Goal: Information Seeking & Learning: Learn about a topic

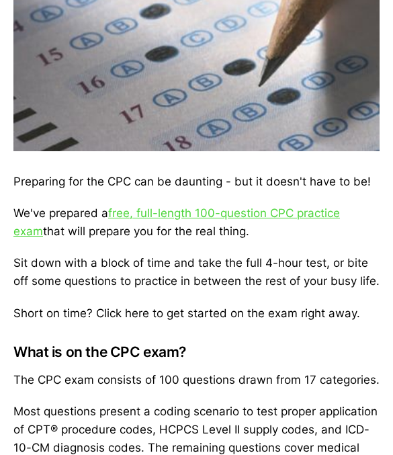
scroll to position [334, 0]
click at [124, 218] on link "free, full-length 100-question CPC practice exam" at bounding box center [176, 222] width 326 height 32
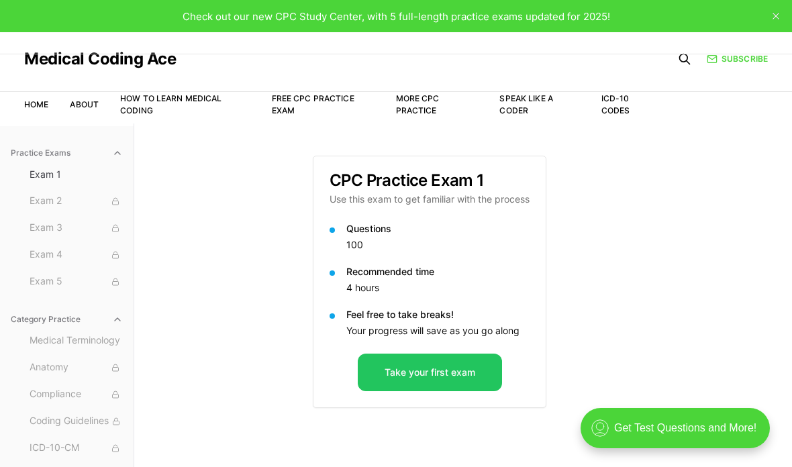
click at [392, 367] on button "Take your first exam" at bounding box center [430, 373] width 144 height 38
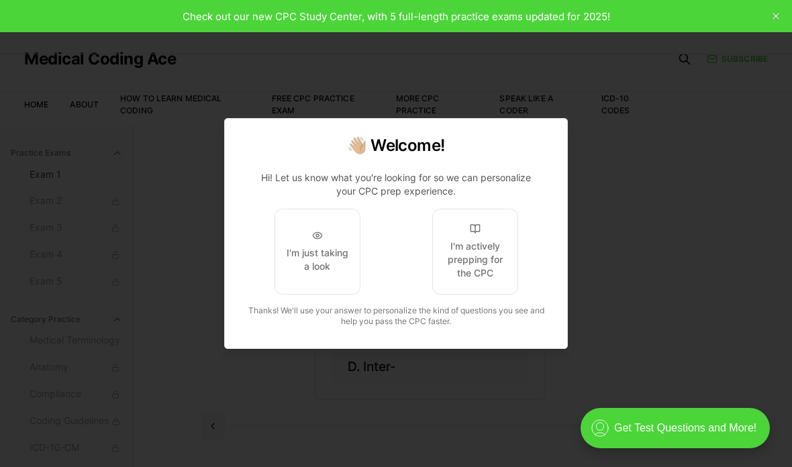
click at [392, 273] on div "I'm actively prepping for the CPC" at bounding box center [475, 260] width 63 height 40
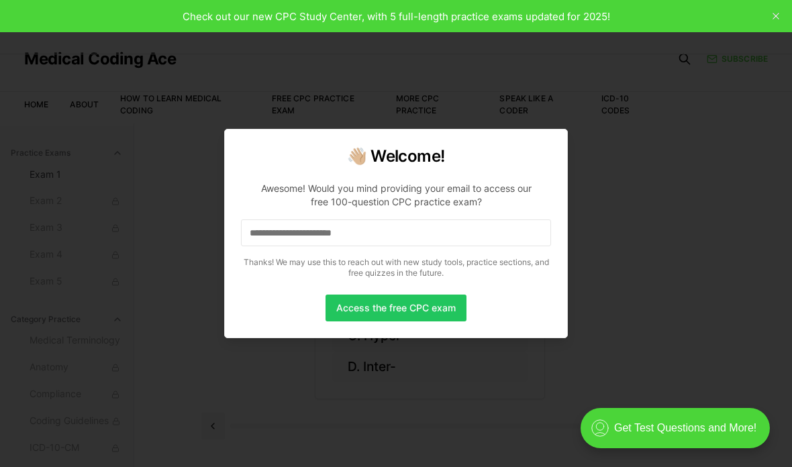
click at [392, 223] on input at bounding box center [396, 233] width 310 height 27
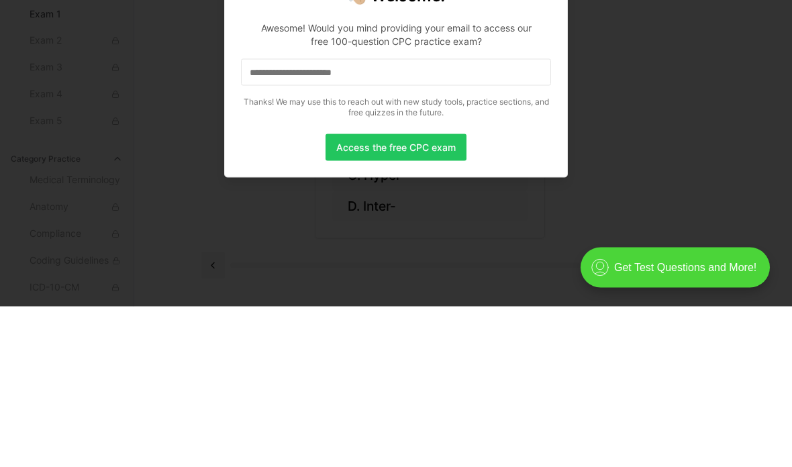
scroll to position [124, 0]
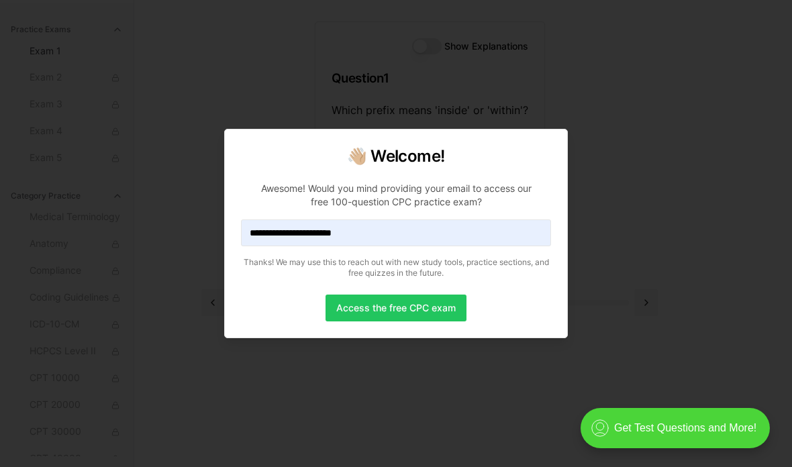
click at [392, 314] on button "Access the free CPC exam" at bounding box center [396, 308] width 141 height 27
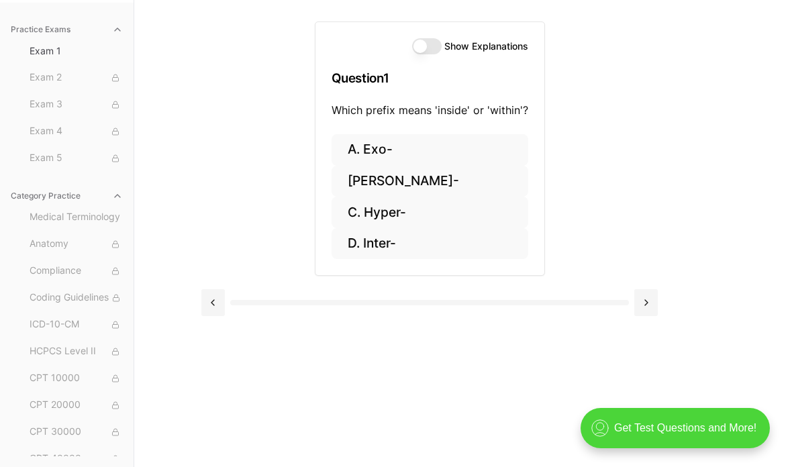
click at [389, 183] on button "[PERSON_NAME]-" at bounding box center [430, 182] width 197 height 32
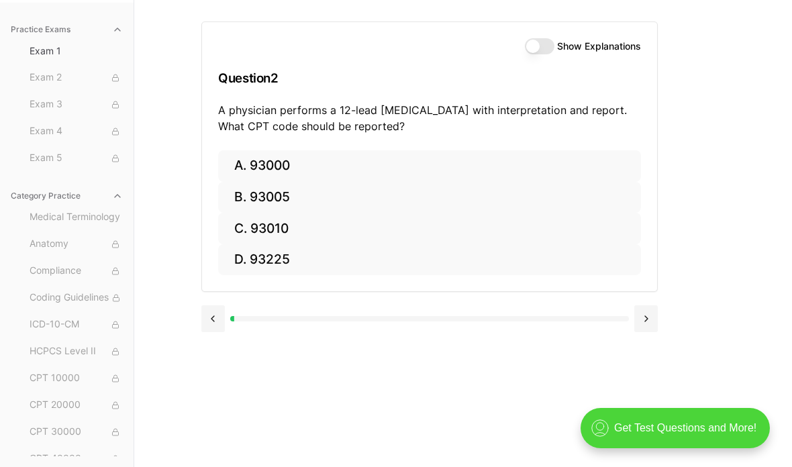
click at [392, 224] on button "C. 93010" at bounding box center [429, 229] width 423 height 32
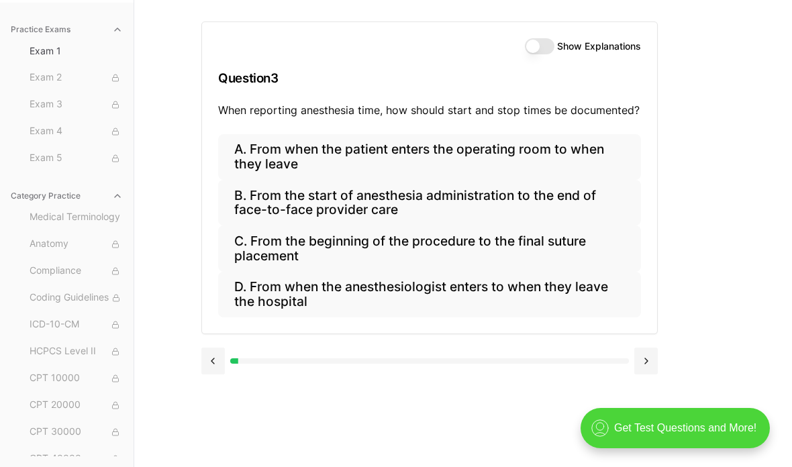
click at [392, 206] on button "B. From the start of anesthesia administration to the end of face-to-face provi…" at bounding box center [429, 203] width 423 height 46
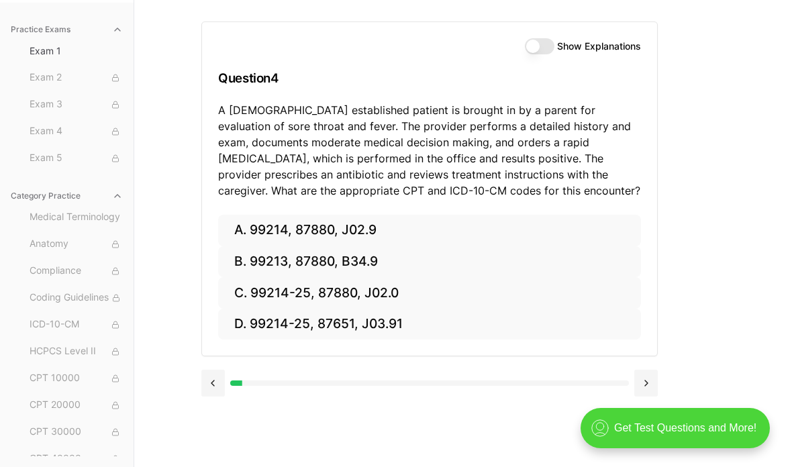
click at [392, 275] on button "B. 99213, 87880, B34.9" at bounding box center [429, 262] width 423 height 32
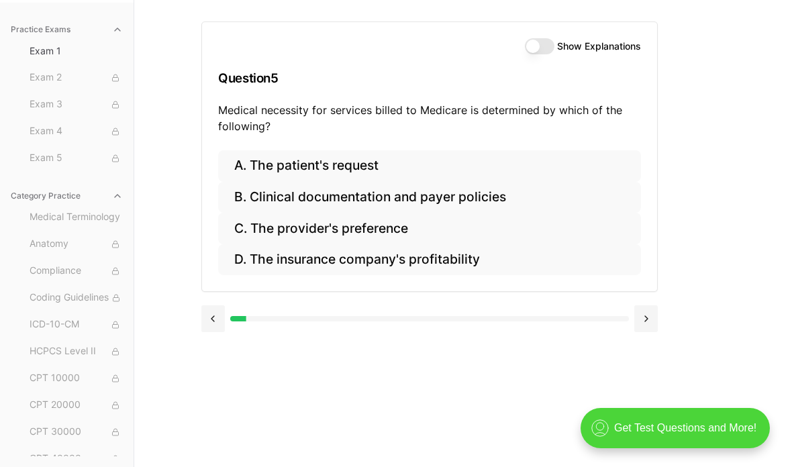
click at [392, 201] on button "B. Clinical documentation and payer policies" at bounding box center [429, 198] width 423 height 32
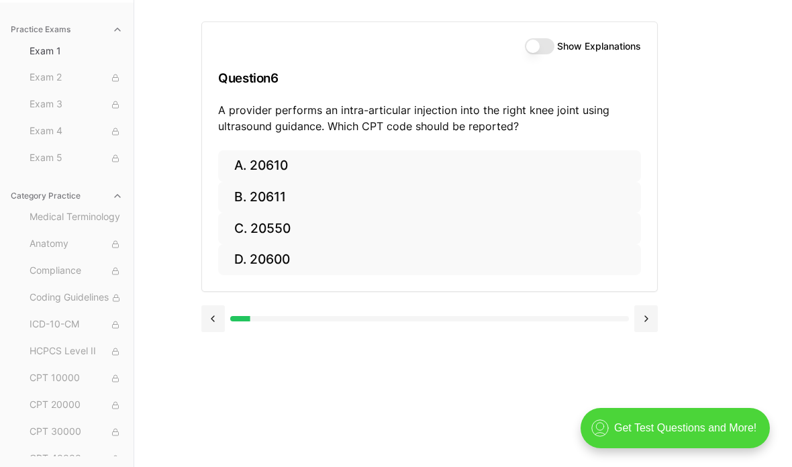
click at [392, 255] on button "D. 20600" at bounding box center [429, 260] width 423 height 32
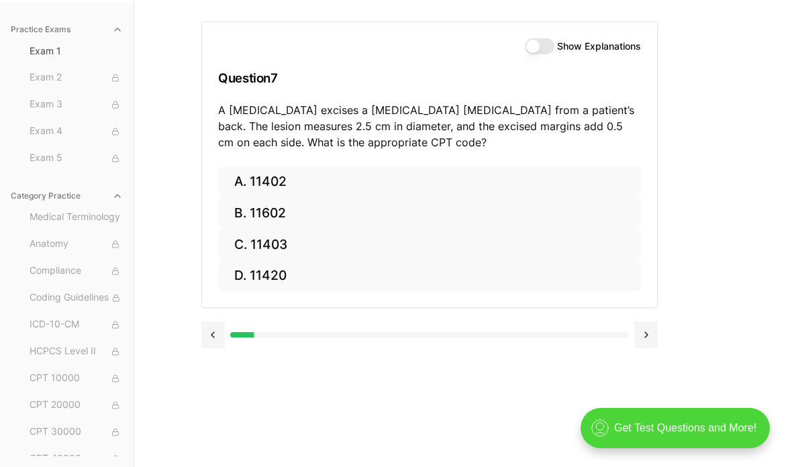
click at [392, 198] on button "B. 11602" at bounding box center [429, 214] width 423 height 32
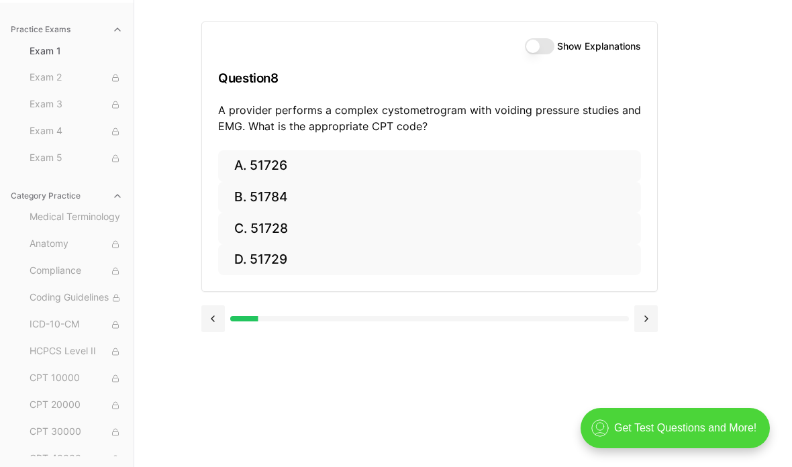
click at [392, 263] on button "D. 51729" at bounding box center [429, 260] width 423 height 32
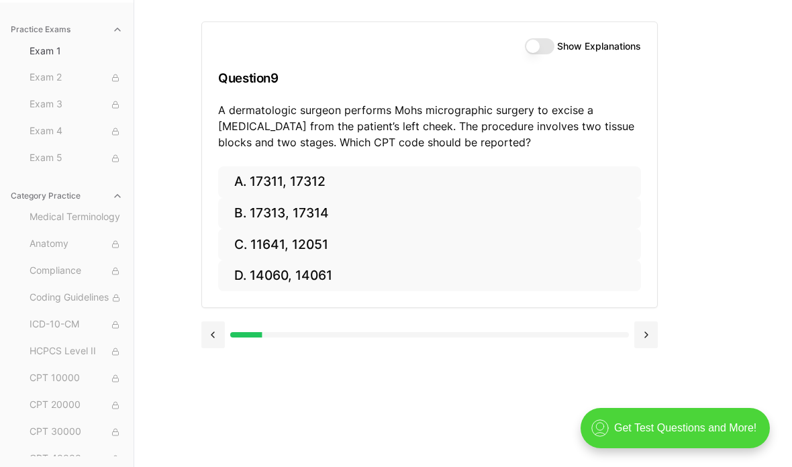
click at [392, 210] on button "B. 17313, 17314" at bounding box center [429, 214] width 423 height 32
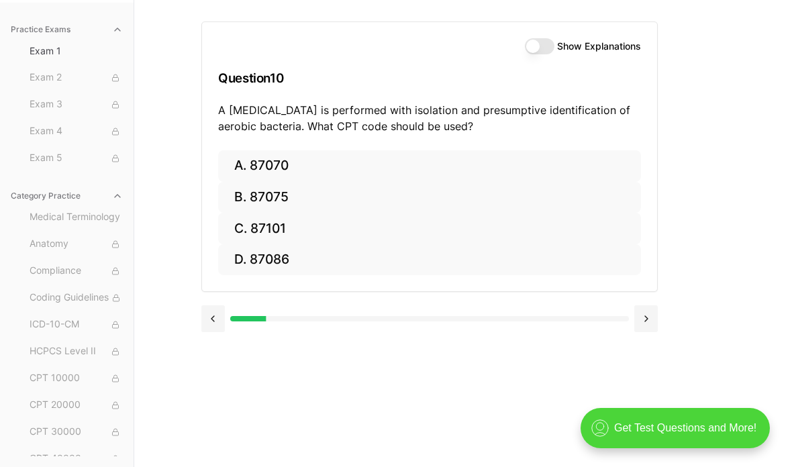
click at [392, 272] on button "D. 87086" at bounding box center [429, 260] width 423 height 32
click at [392, 202] on button "B. 63047" at bounding box center [429, 198] width 423 height 32
click at [392, 175] on button "A. E11.9" at bounding box center [429, 166] width 423 height 32
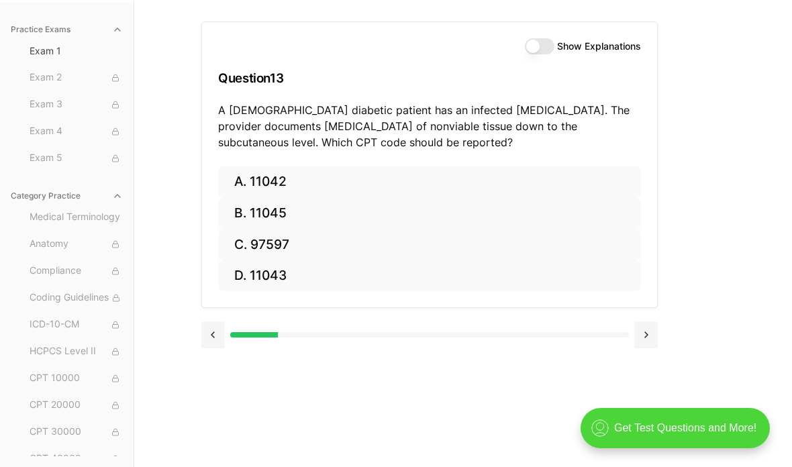
click at [392, 219] on button "B. 11045" at bounding box center [429, 214] width 423 height 32
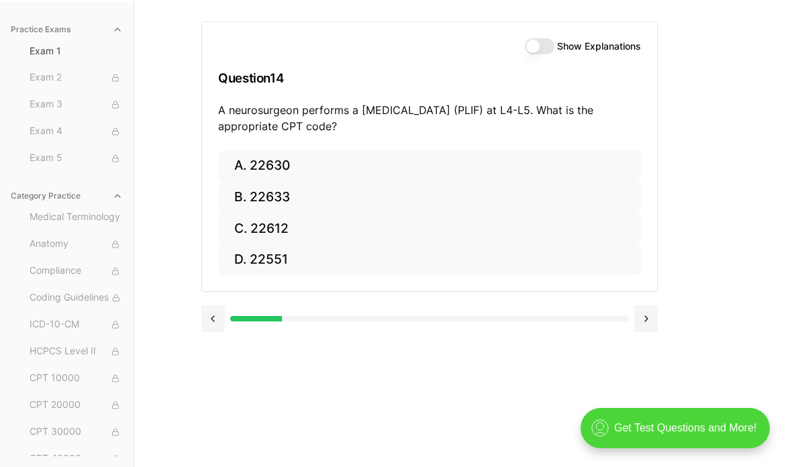
click at [392, 244] on button "D. 22551" at bounding box center [429, 260] width 423 height 32
click at [392, 210] on button "B. Z12.2" at bounding box center [429, 198] width 423 height 32
click at [392, 174] on button "A. 62270" at bounding box center [429, 166] width 423 height 32
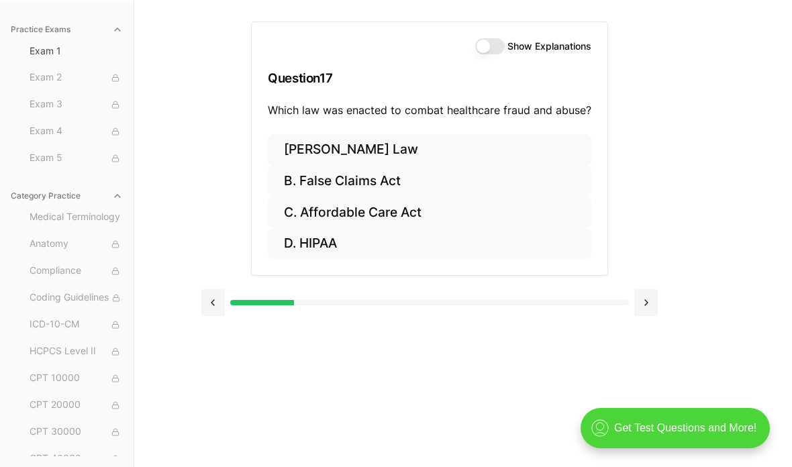
click at [392, 154] on button "[PERSON_NAME] Law" at bounding box center [430, 150] width 324 height 32
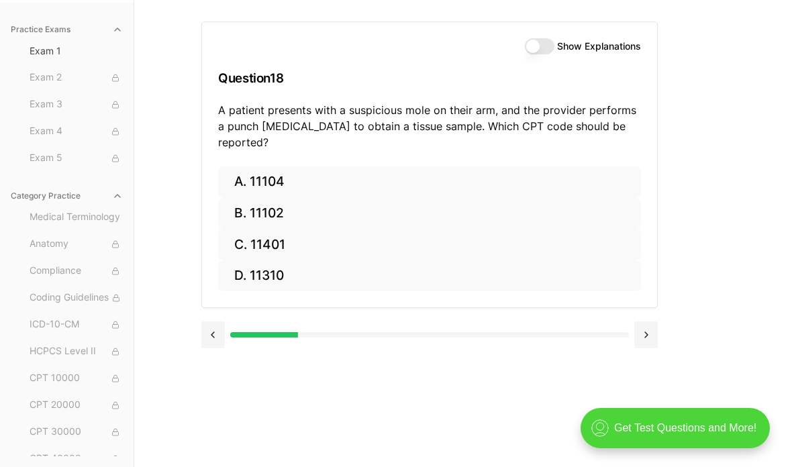
click at [392, 261] on button "D. 11310" at bounding box center [429, 277] width 423 height 32
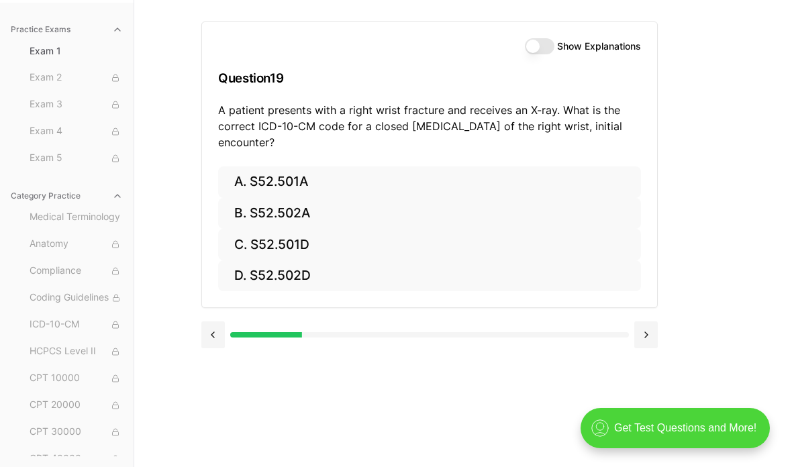
click at [392, 219] on button "B. S52.502A" at bounding box center [429, 214] width 423 height 32
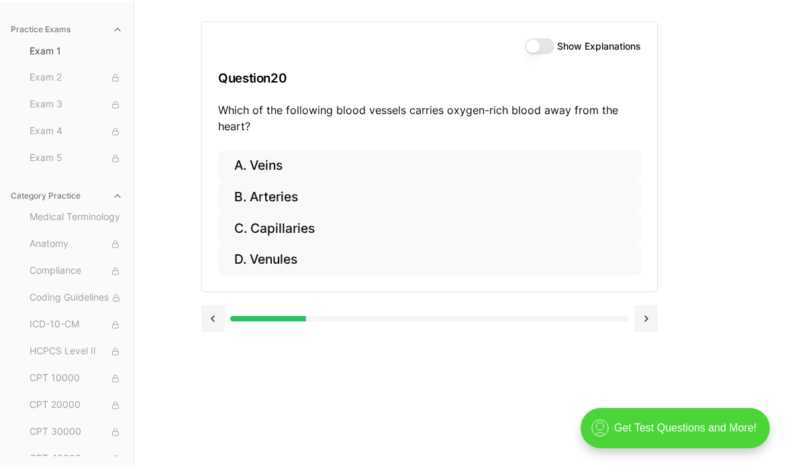
click at [392, 214] on button "C. Capillaries" at bounding box center [429, 229] width 423 height 32
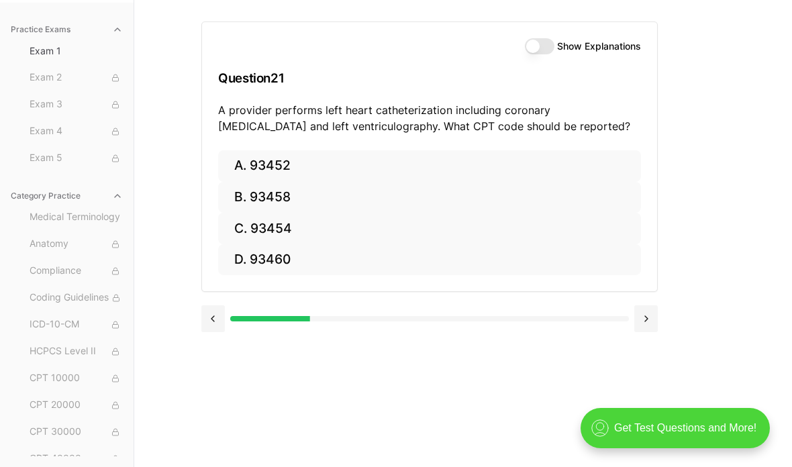
click at [392, 176] on button "A. 93452" at bounding box center [429, 166] width 423 height 32
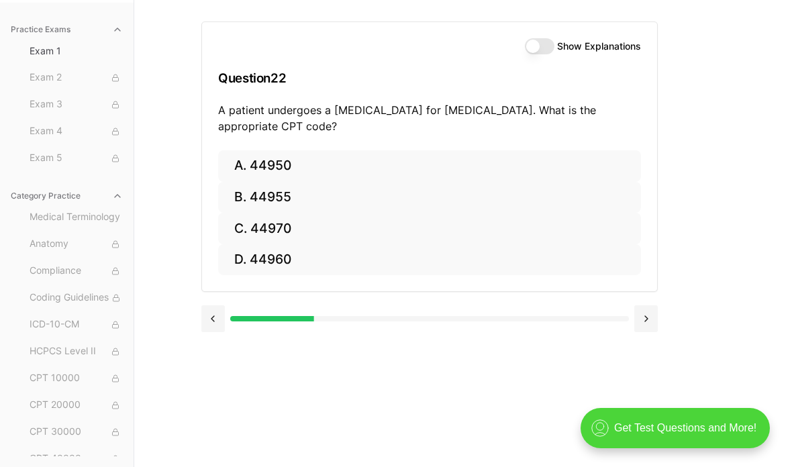
click at [392, 179] on button "A. 44950" at bounding box center [429, 166] width 423 height 32
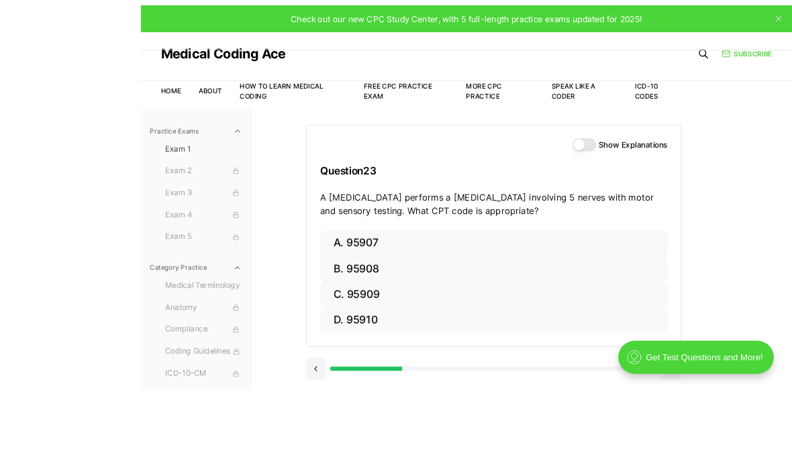
scroll to position [113, 0]
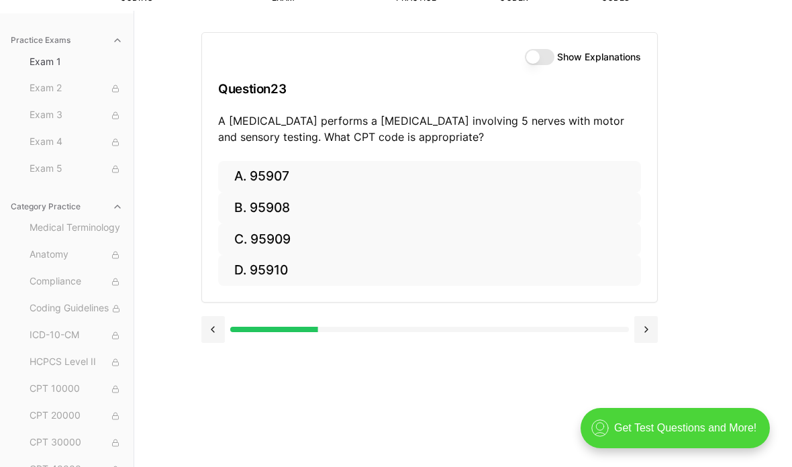
click at [392, 179] on div "A. 95907 B. 95908 C. 95909 D. 95910" at bounding box center [429, 232] width 455 height 142
click at [392, 219] on button "B. 95908" at bounding box center [429, 209] width 423 height 32
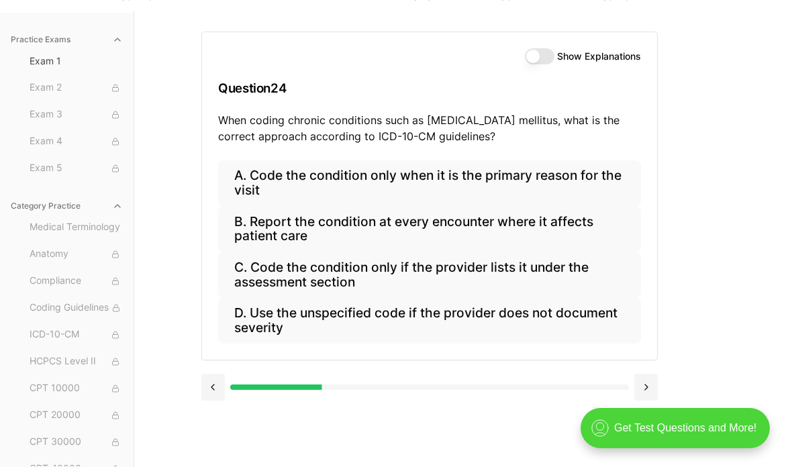
click at [392, 166] on button "A. Code the condition only when it is the primary reason for the visit" at bounding box center [429, 184] width 423 height 46
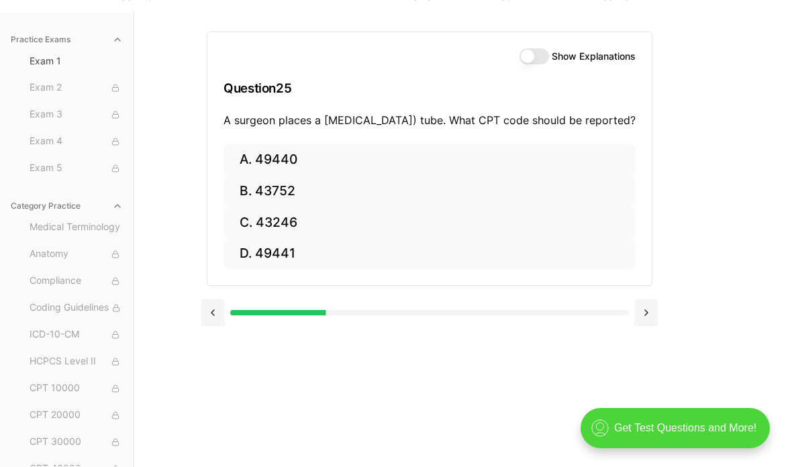
scroll to position [122, 0]
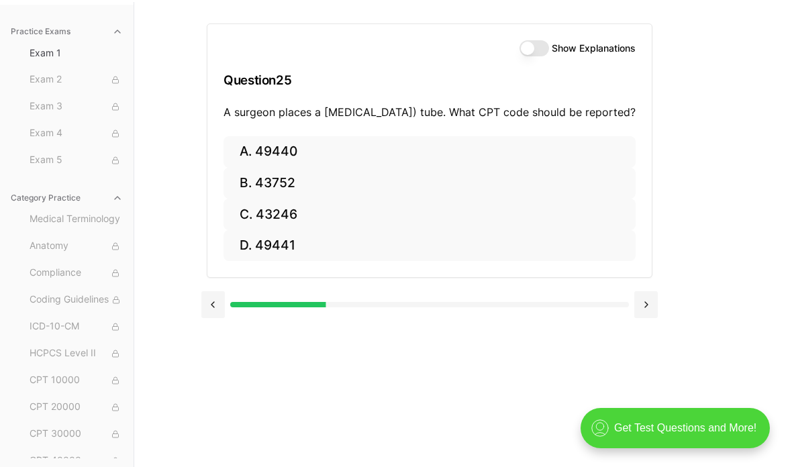
click at [392, 214] on button "C. 43246" at bounding box center [430, 215] width 412 height 32
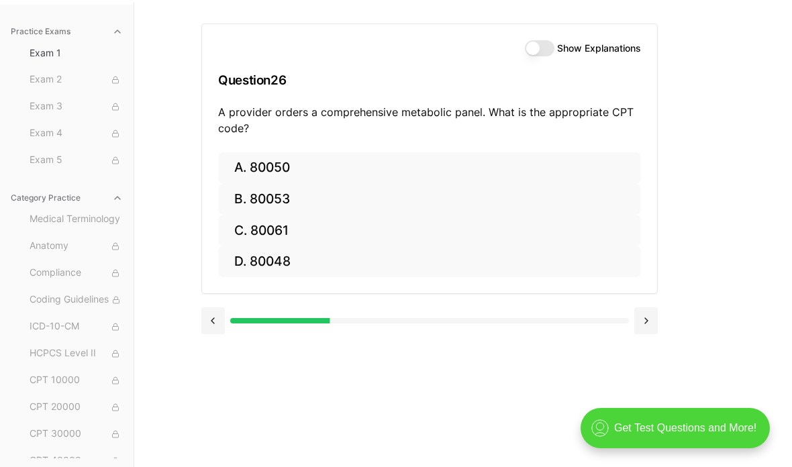
click at [392, 175] on button "A. 80050" at bounding box center [429, 168] width 423 height 32
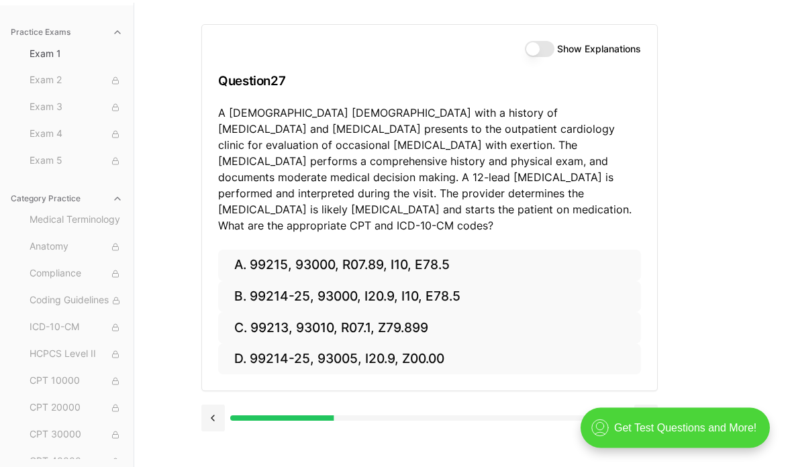
click at [392, 345] on button "D. 99214-25, 93005, I20.9, Z00.00" at bounding box center [429, 361] width 423 height 32
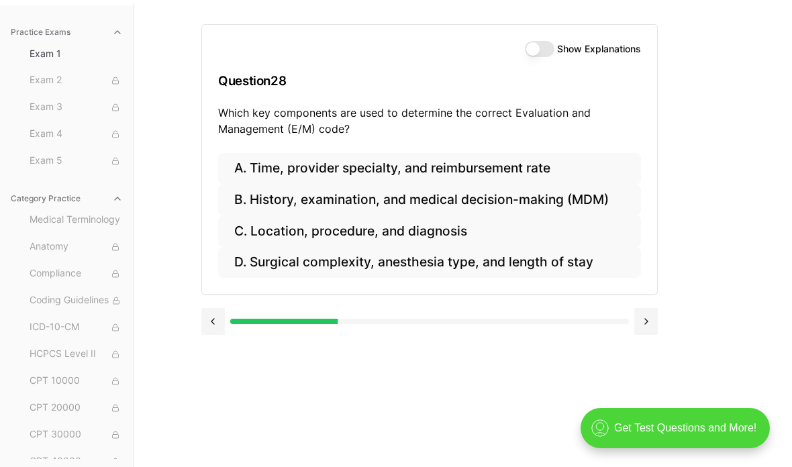
click at [392, 210] on button "B. History, examination, and medical decision-making (MDM)" at bounding box center [429, 201] width 423 height 32
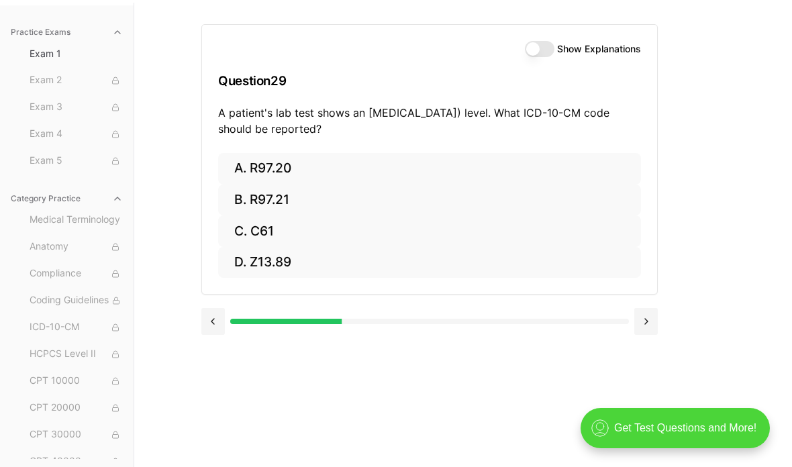
click at [392, 236] on button "C. C61" at bounding box center [429, 232] width 423 height 32
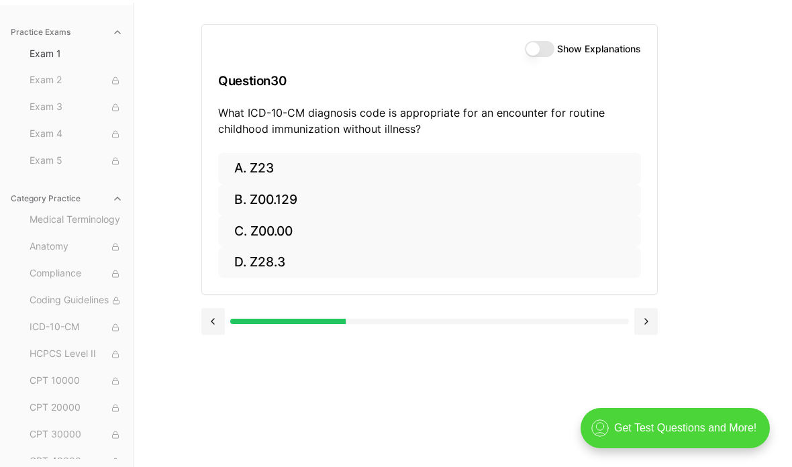
click at [392, 203] on button "B. Z00.129" at bounding box center [429, 201] width 423 height 32
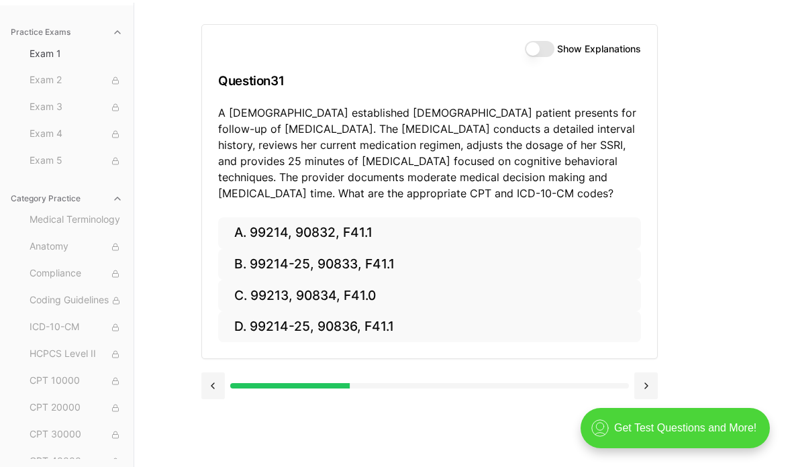
click at [392, 339] on button "D. 99214-25, 90836, F41.1" at bounding box center [429, 328] width 423 height 32
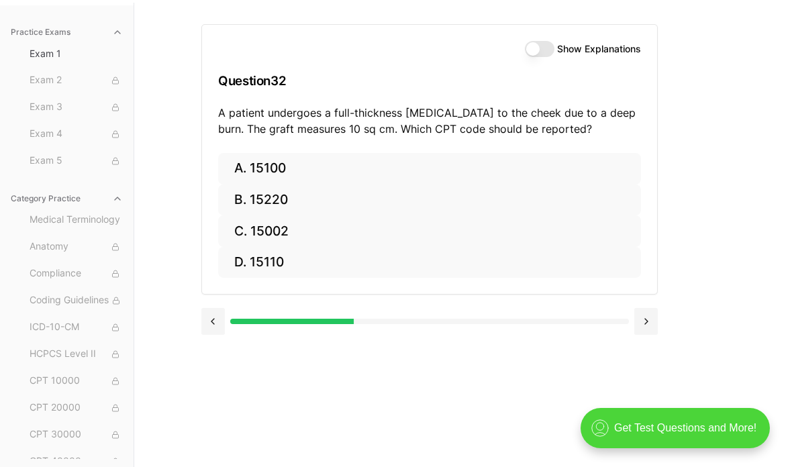
scroll to position [120, 0]
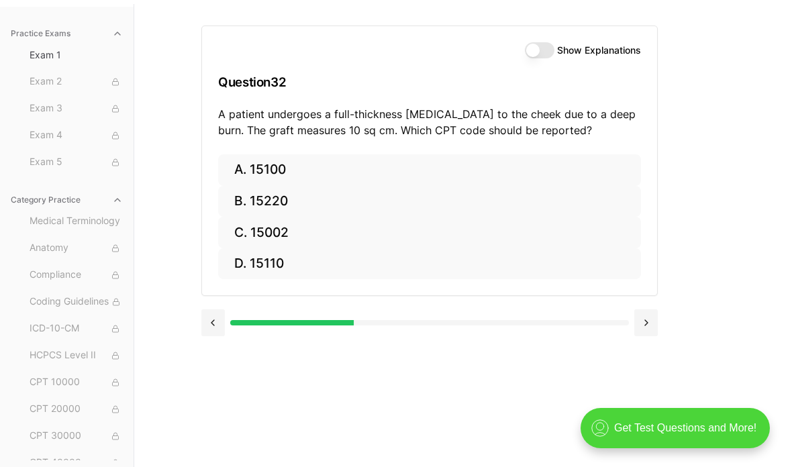
click at [392, 213] on button "B. 15220" at bounding box center [429, 202] width 423 height 32
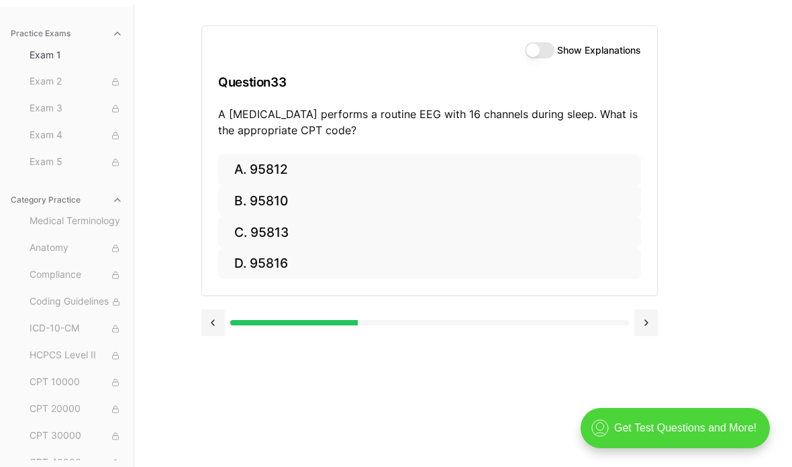
click at [392, 230] on button "C. 95813" at bounding box center [429, 233] width 423 height 32
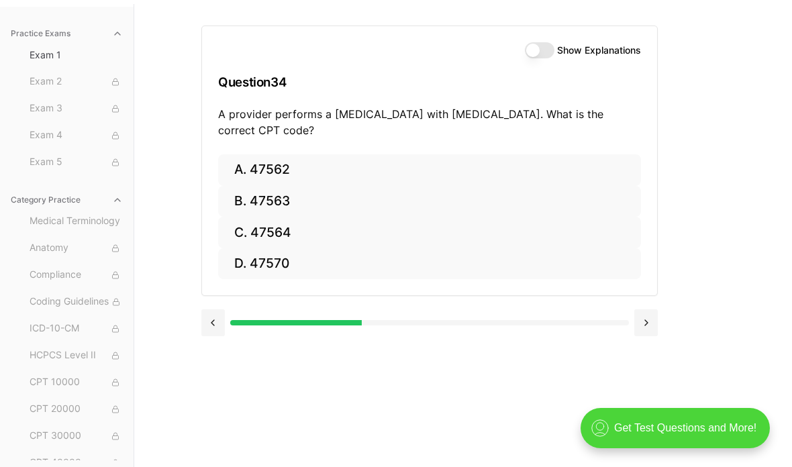
click at [392, 231] on button "C. 47564" at bounding box center [429, 233] width 423 height 32
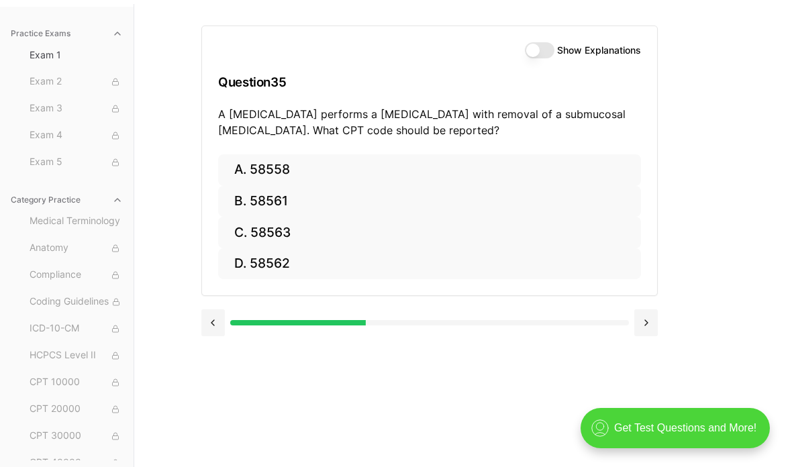
click at [392, 181] on button "A. 58558" at bounding box center [429, 170] width 423 height 32
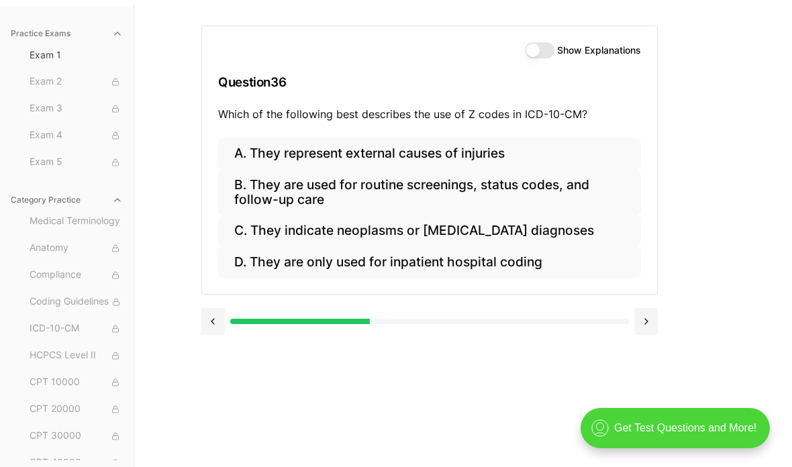
click at [392, 218] on button "C. They indicate neoplasms or [MEDICAL_DATA] diagnoses" at bounding box center [429, 232] width 423 height 32
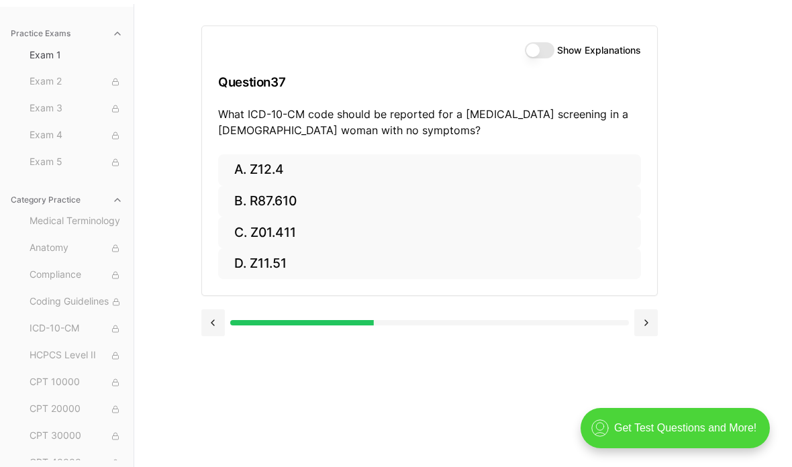
click at [392, 228] on button "C. Z01.411" at bounding box center [429, 233] width 423 height 32
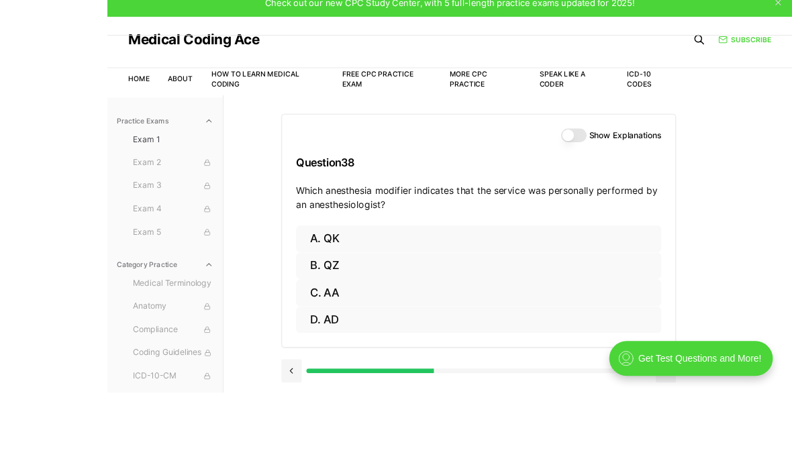
scroll to position [119, 0]
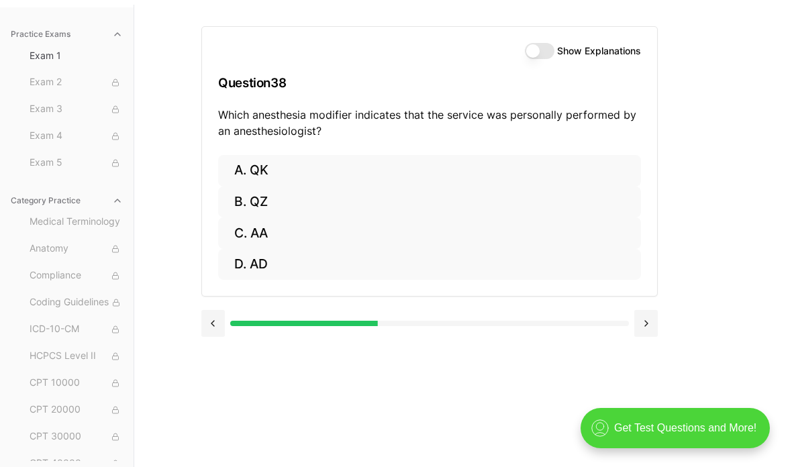
click at [392, 246] on button "C. AA" at bounding box center [429, 234] width 423 height 32
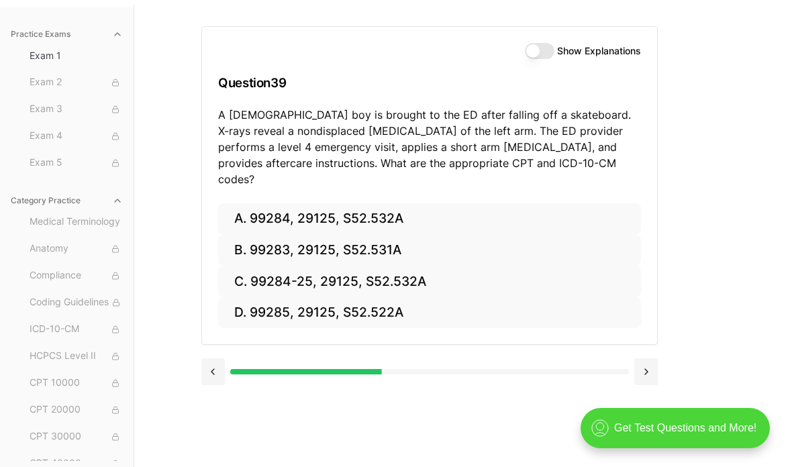
click at [392, 277] on button "C. 99284-25, 29125, S52.532A" at bounding box center [429, 282] width 423 height 32
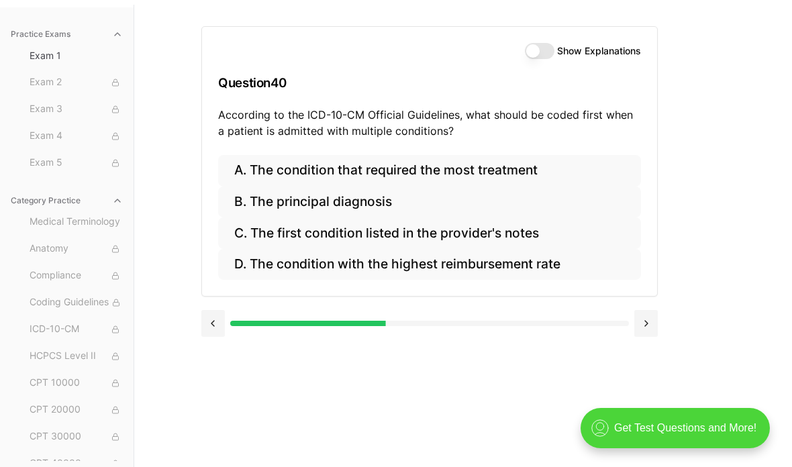
click at [392, 189] on button "B. The principal diagnosis" at bounding box center [429, 203] width 423 height 32
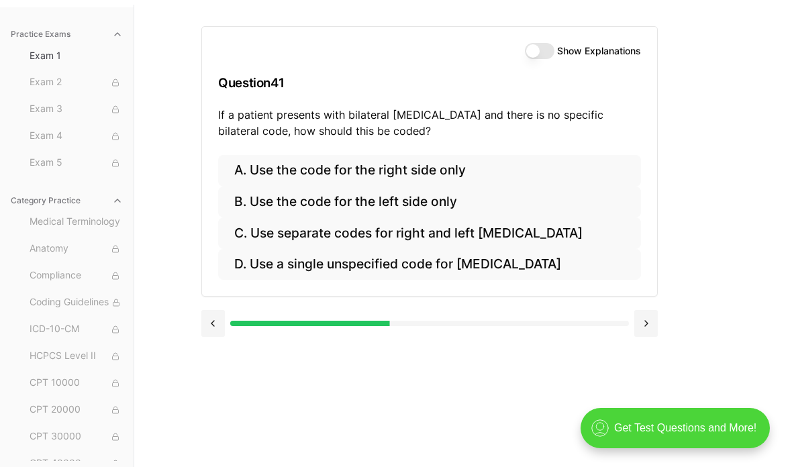
click at [392, 277] on button "D. Use a single unspecified code for [MEDICAL_DATA]" at bounding box center [429, 265] width 423 height 32
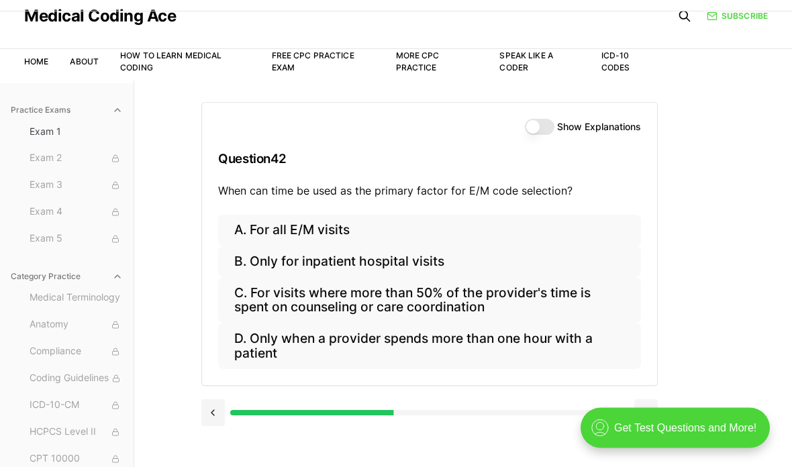
scroll to position [43, 0]
click at [256, 277] on button "C. For visits where more than 50% of the provider's time is spent on counseling…" at bounding box center [429, 300] width 423 height 46
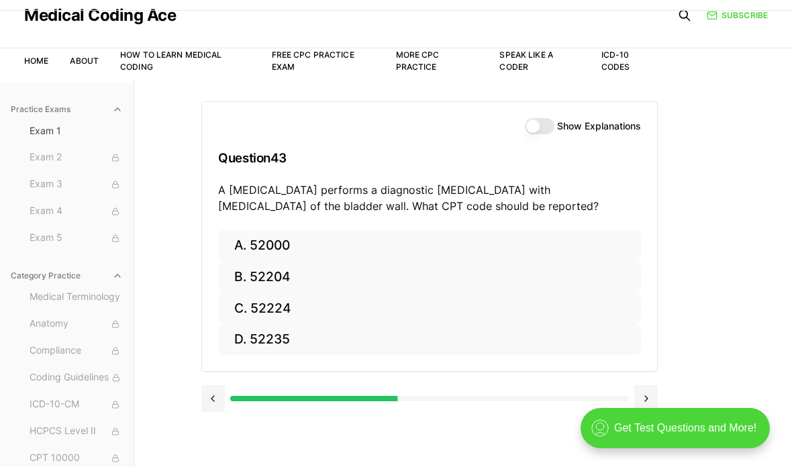
click at [265, 338] on button "D. 52235" at bounding box center [429, 340] width 423 height 32
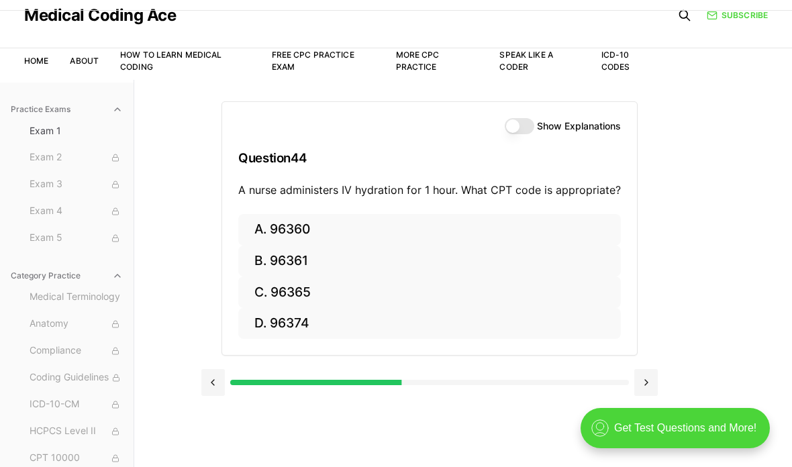
click at [276, 298] on button "C. 96365" at bounding box center [429, 293] width 383 height 32
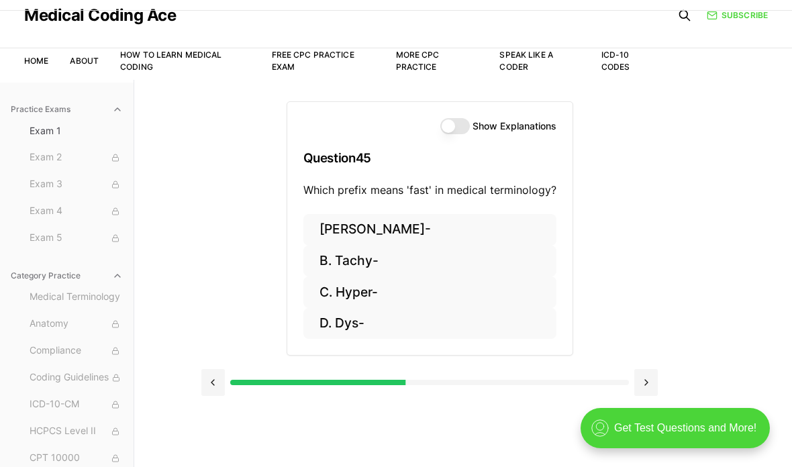
click at [328, 288] on button "C. Hyper-" at bounding box center [430, 293] width 253 height 32
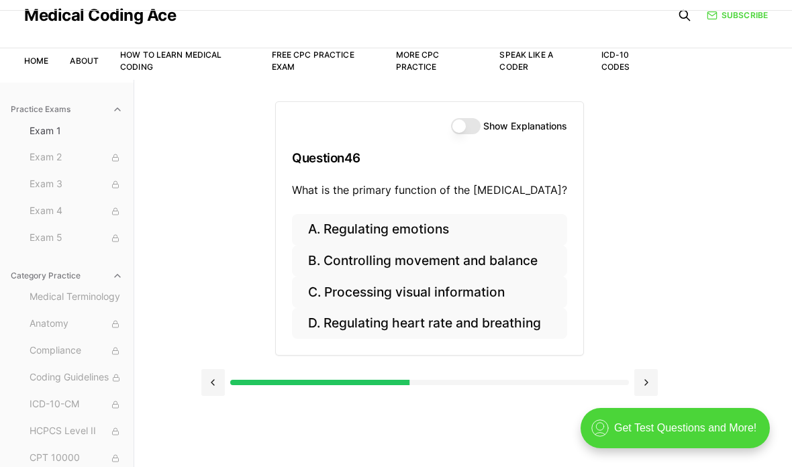
click at [214, 387] on button at bounding box center [213, 382] width 24 height 27
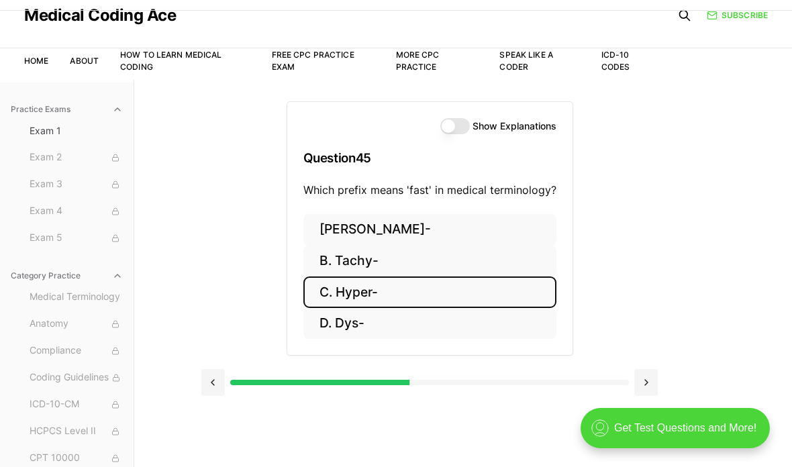
click at [333, 255] on button "B. Tachy-" at bounding box center [430, 262] width 253 height 32
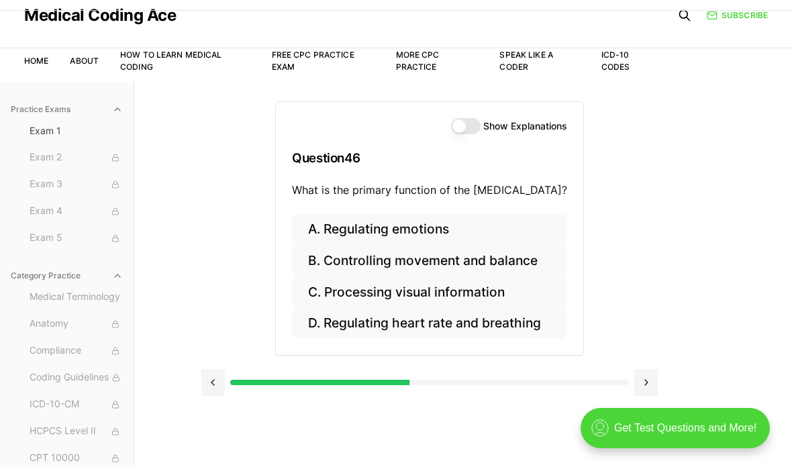
click at [338, 260] on button "B. Controlling movement and balance" at bounding box center [429, 262] width 275 height 32
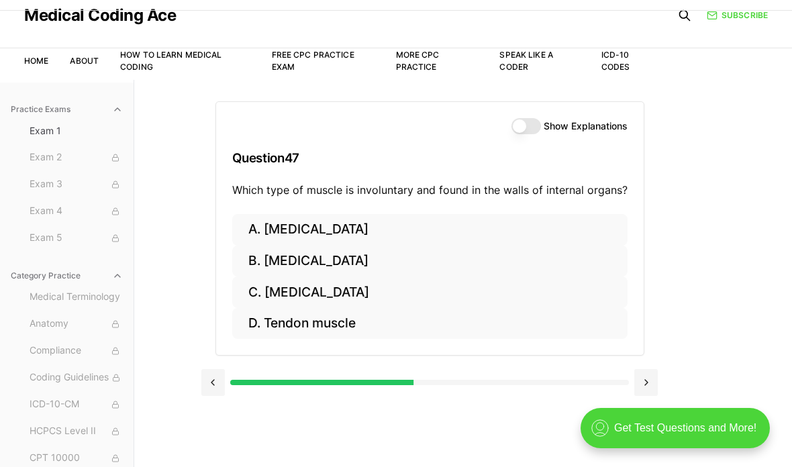
click at [275, 295] on button "C. [MEDICAL_DATA]" at bounding box center [430, 293] width 396 height 32
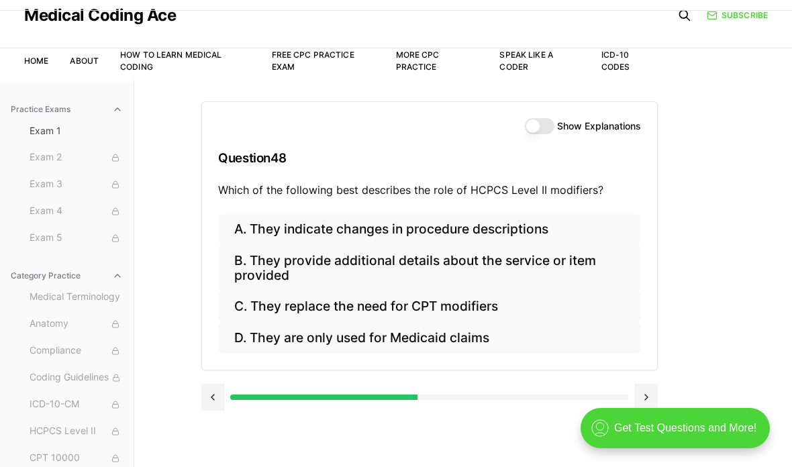
click at [275, 255] on button "B. They provide additional details about the service or item provided" at bounding box center [429, 269] width 423 height 46
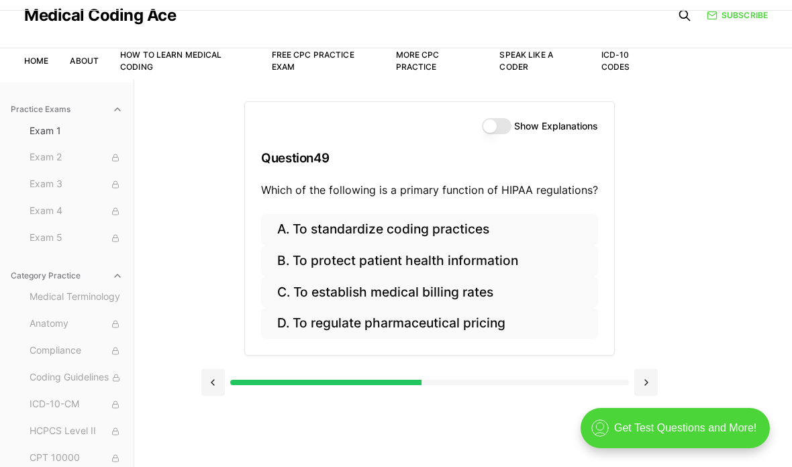
click at [248, 237] on div "A. To standardize coding practices B. To protect patient health information C. …" at bounding box center [429, 285] width 369 height 142
click at [291, 259] on button "B. To protect patient health information" at bounding box center [429, 262] width 337 height 32
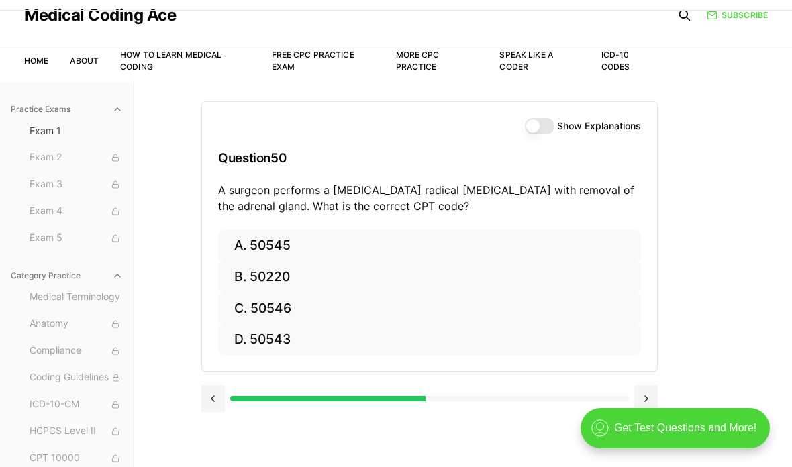
click at [316, 316] on button "C. 50546" at bounding box center [429, 309] width 423 height 32
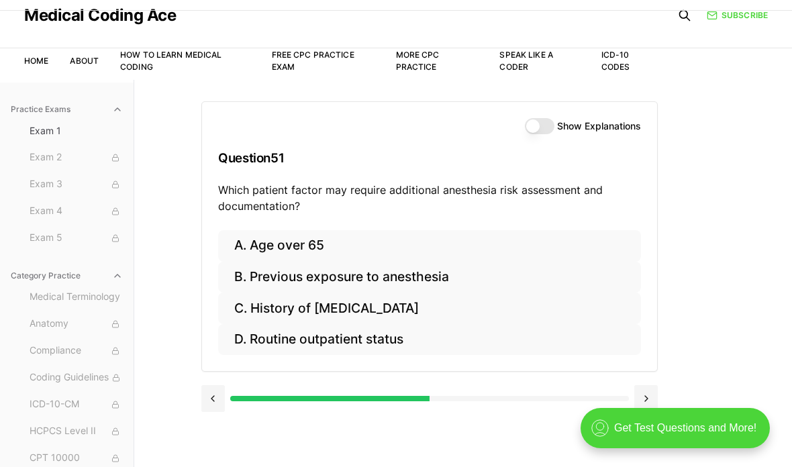
click at [237, 312] on button "C. History of [MEDICAL_DATA]" at bounding box center [429, 309] width 423 height 32
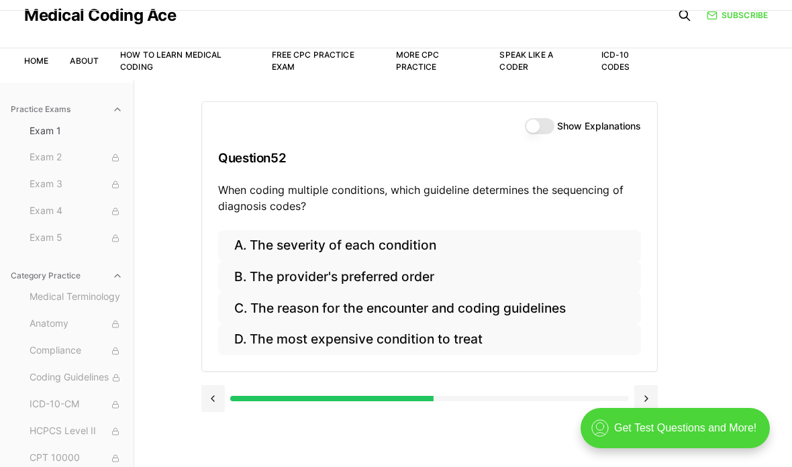
click at [246, 314] on button "C. The reason for the encounter and coding guidelines" at bounding box center [429, 309] width 423 height 32
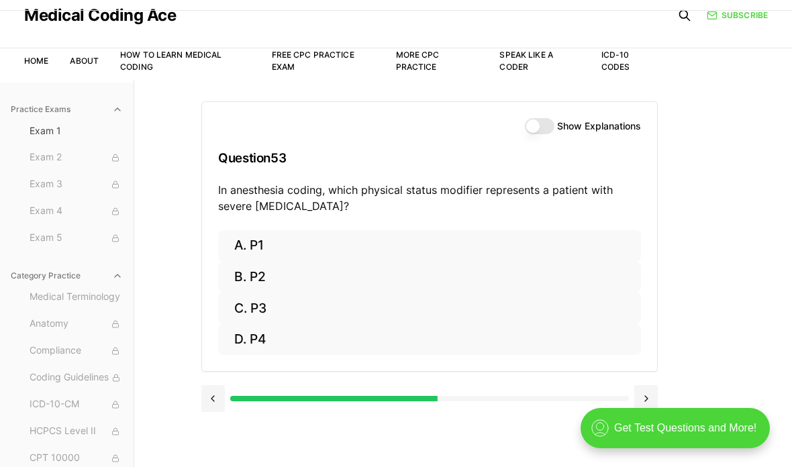
click at [236, 312] on button "C. P3" at bounding box center [429, 309] width 423 height 32
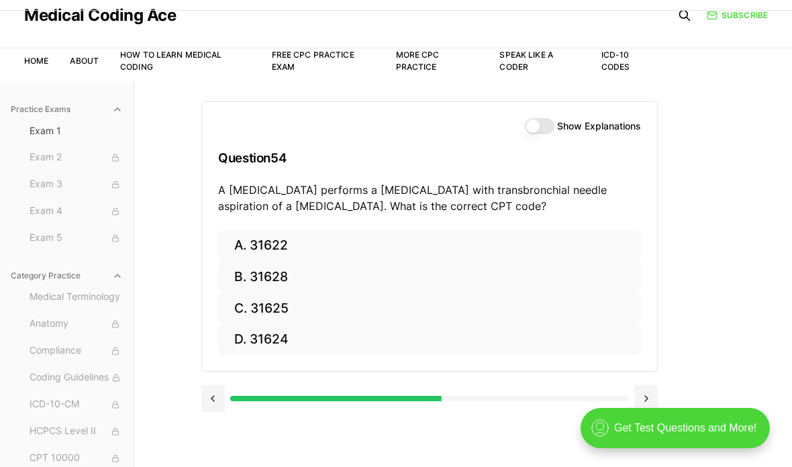
click at [250, 285] on button "B. 31628" at bounding box center [429, 278] width 423 height 32
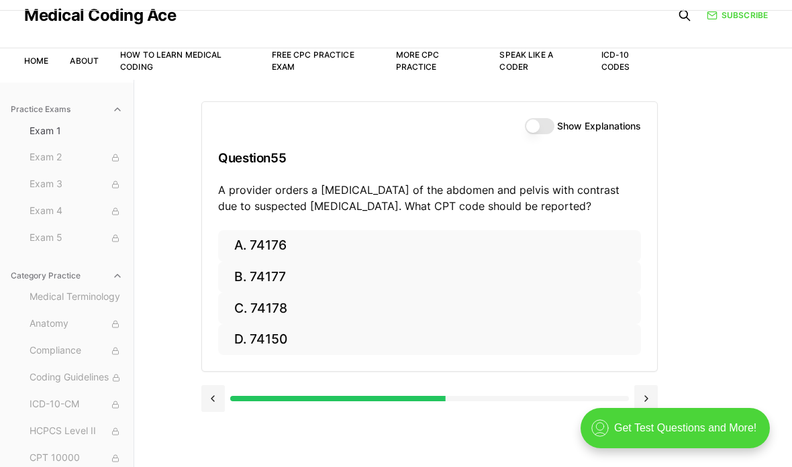
click at [250, 325] on button "D. 74150" at bounding box center [429, 340] width 423 height 32
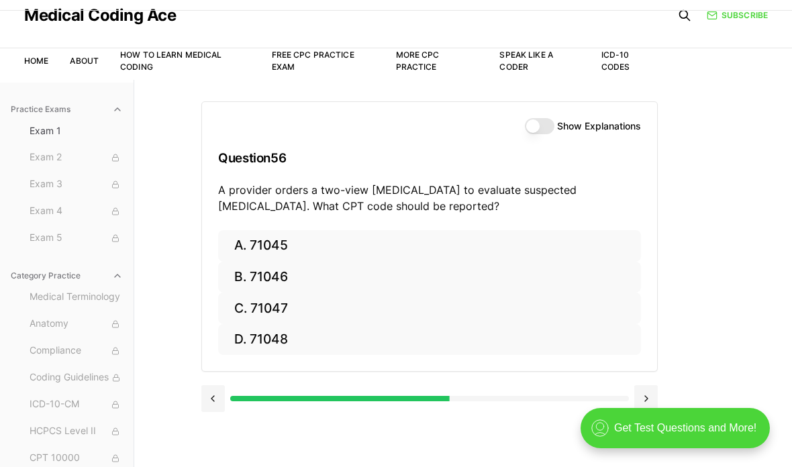
click at [251, 300] on button "C. 71047" at bounding box center [429, 309] width 423 height 32
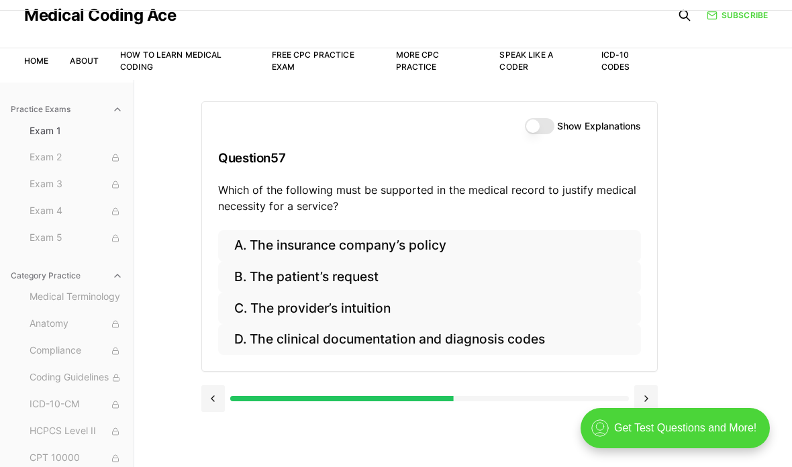
click at [287, 342] on button "D. The clinical documentation and diagnosis codes" at bounding box center [429, 340] width 423 height 32
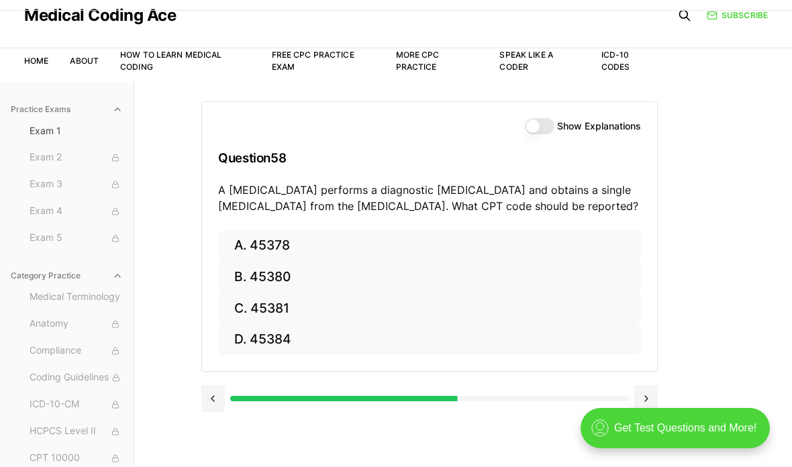
click at [276, 242] on button "A. 45378" at bounding box center [429, 246] width 423 height 32
click at [303, 279] on button "B. 55705" at bounding box center [429, 278] width 423 height 32
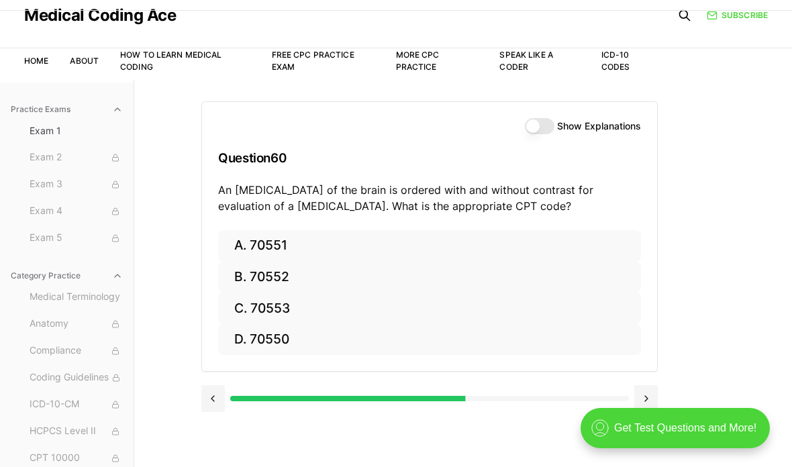
click at [274, 319] on button "C. 70553" at bounding box center [429, 309] width 423 height 32
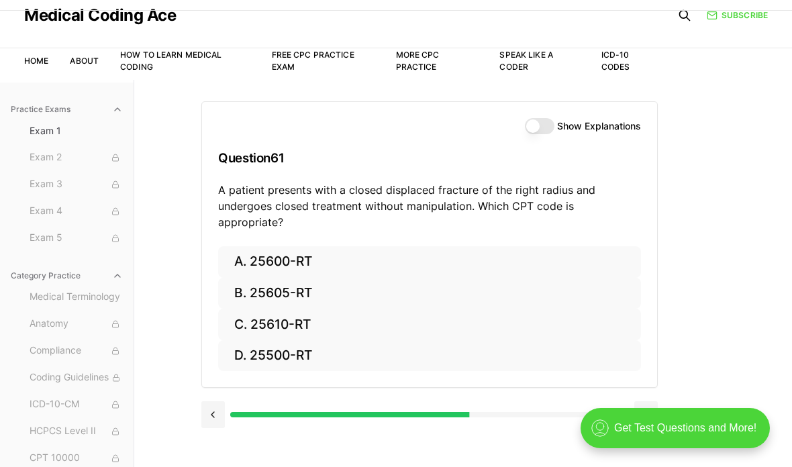
click at [240, 278] on button "B. 25605-RT" at bounding box center [429, 294] width 423 height 32
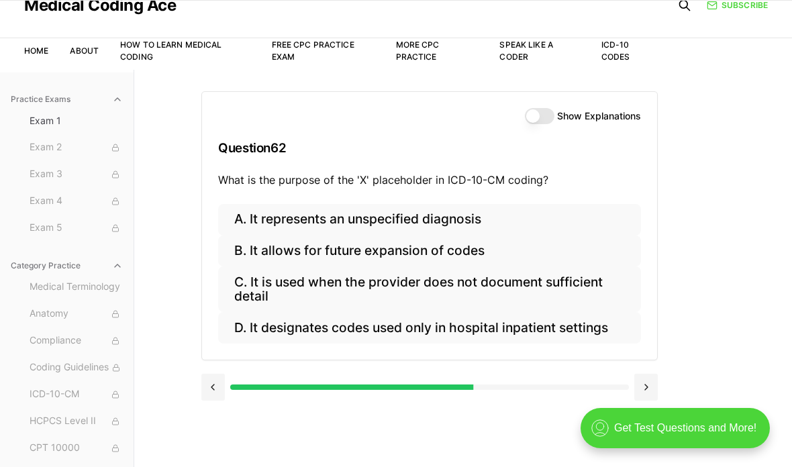
scroll to position [70, 0]
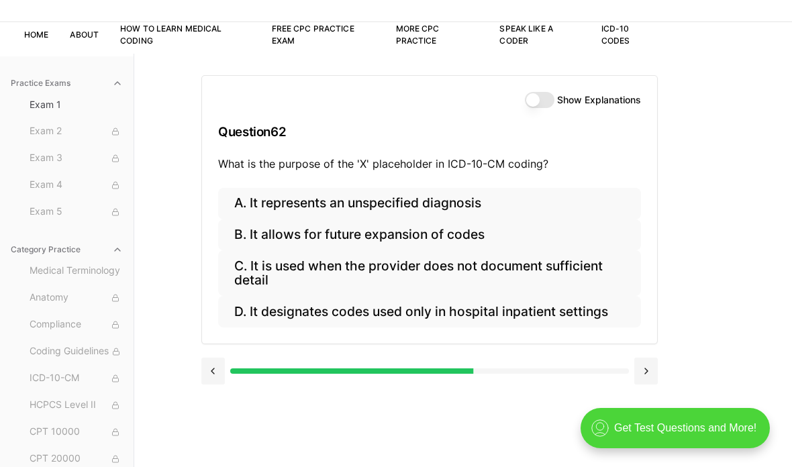
click at [256, 236] on button "B. It allows for future expansion of codes" at bounding box center [429, 236] width 423 height 32
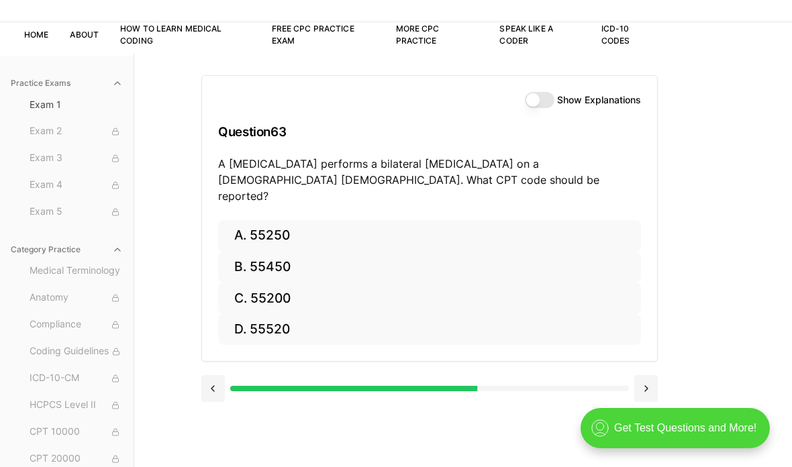
click at [253, 314] on button "D. 55520" at bounding box center [429, 330] width 423 height 32
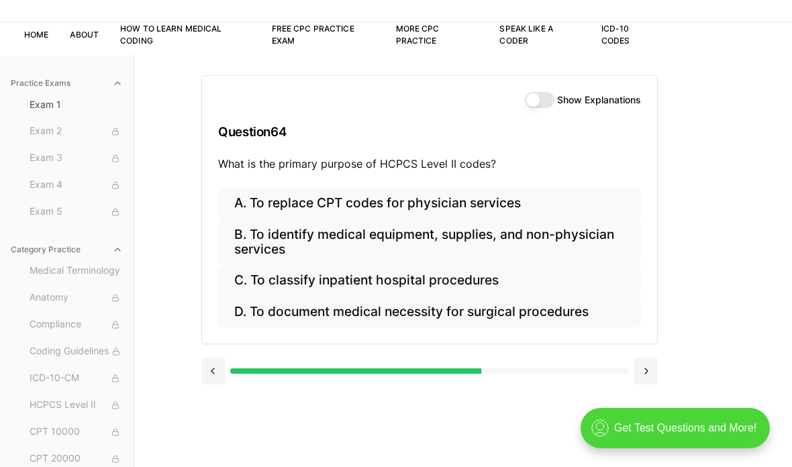
click at [267, 247] on button "B. To identify medical equipment, supplies, and non-physician services" at bounding box center [429, 243] width 423 height 46
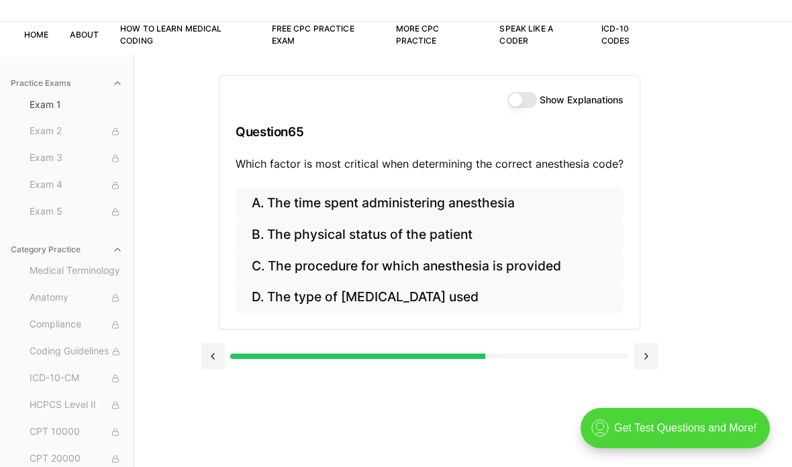
click at [252, 199] on button "A. The time spent administering anesthesia" at bounding box center [430, 204] width 388 height 32
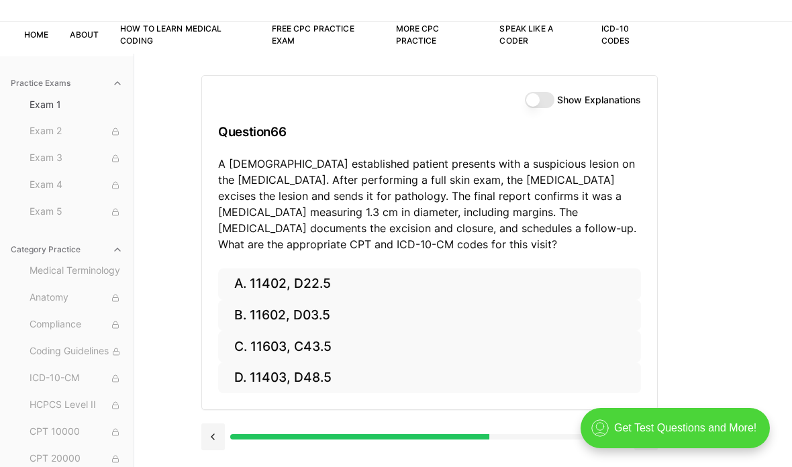
click at [263, 316] on button "B. 11602, D03.5" at bounding box center [429, 316] width 423 height 32
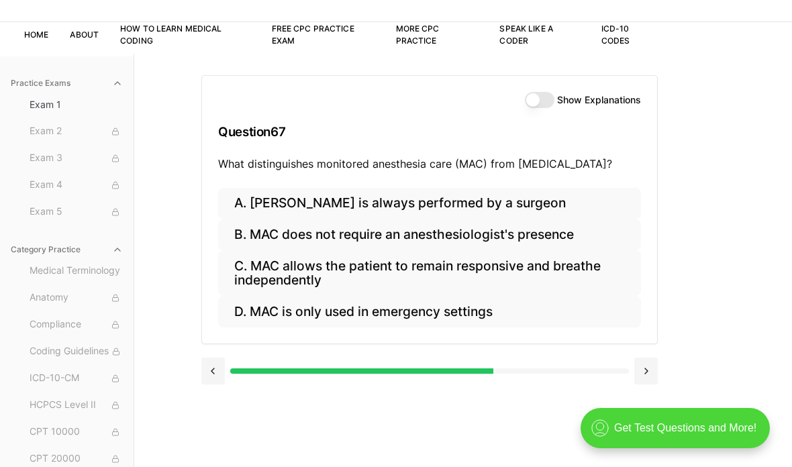
click at [245, 208] on button "A. [PERSON_NAME] is always performed by a surgeon" at bounding box center [429, 204] width 423 height 32
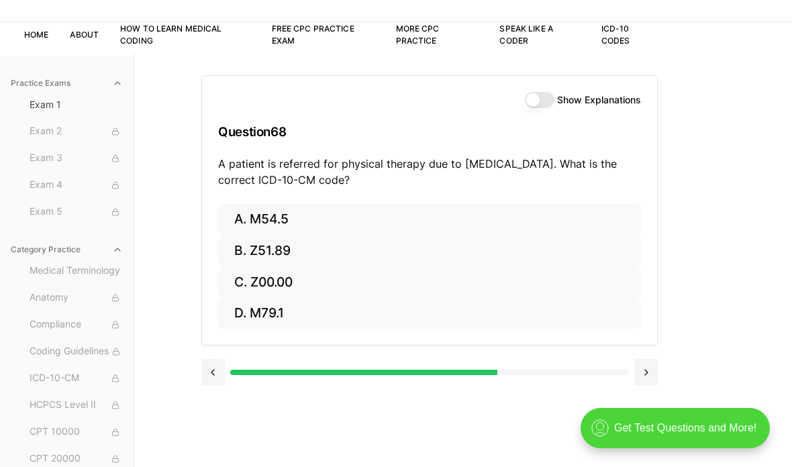
click at [297, 259] on button "B. Z51.89" at bounding box center [429, 252] width 423 height 32
click at [287, 281] on button "C. 25215" at bounding box center [429, 283] width 423 height 32
click at [232, 216] on button "A. 61312" at bounding box center [429, 220] width 423 height 32
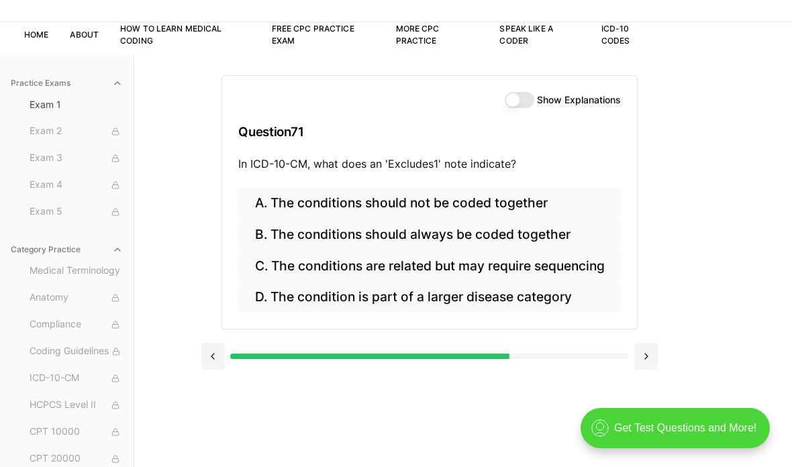
click at [287, 261] on button "C. The conditions are related but may require sequencing" at bounding box center [429, 266] width 382 height 32
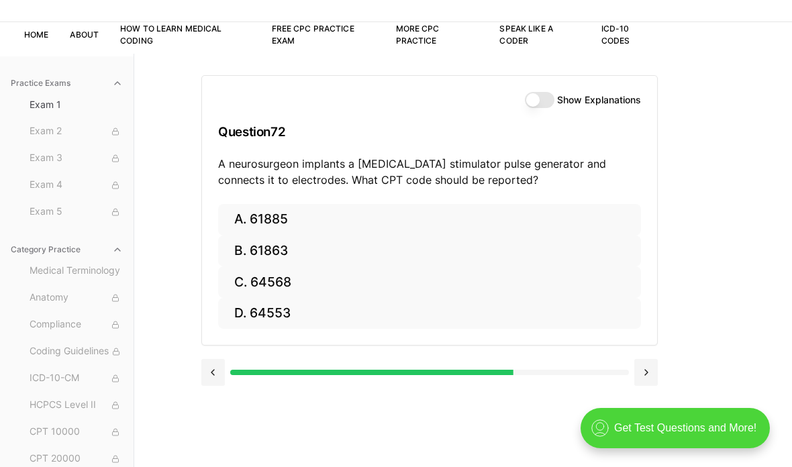
click at [239, 230] on button "A. 61885" at bounding box center [429, 220] width 423 height 32
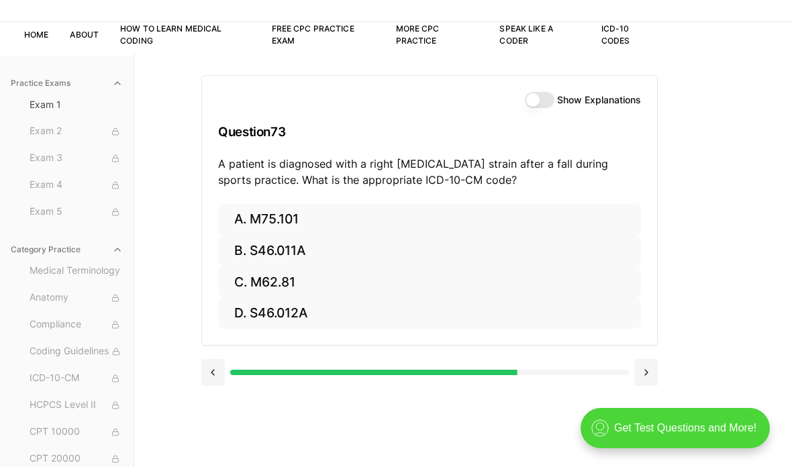
click at [273, 313] on button "D. S46.012A" at bounding box center [429, 314] width 423 height 32
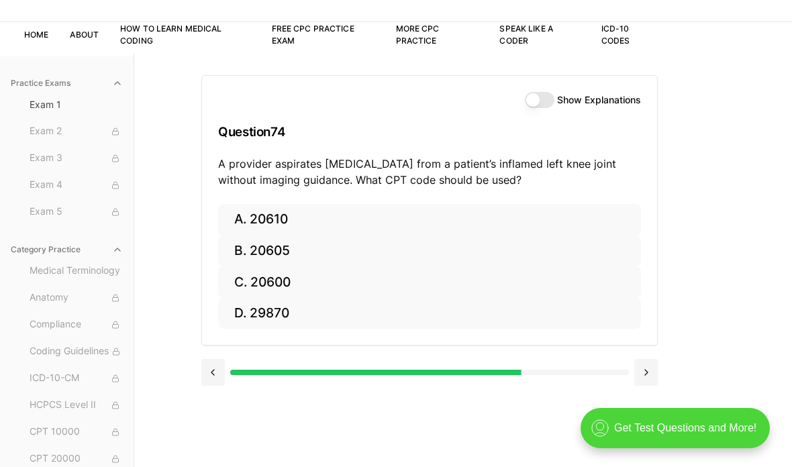
click at [257, 236] on button "B. 20605" at bounding box center [429, 252] width 423 height 32
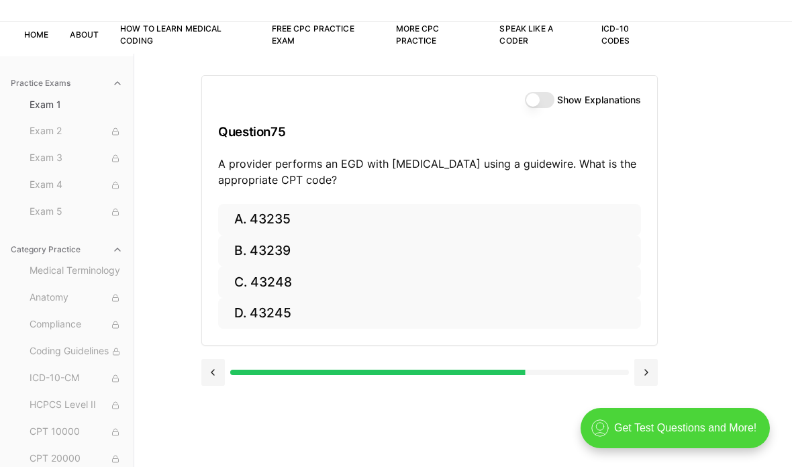
click at [304, 283] on button "C. 43248" at bounding box center [429, 283] width 423 height 32
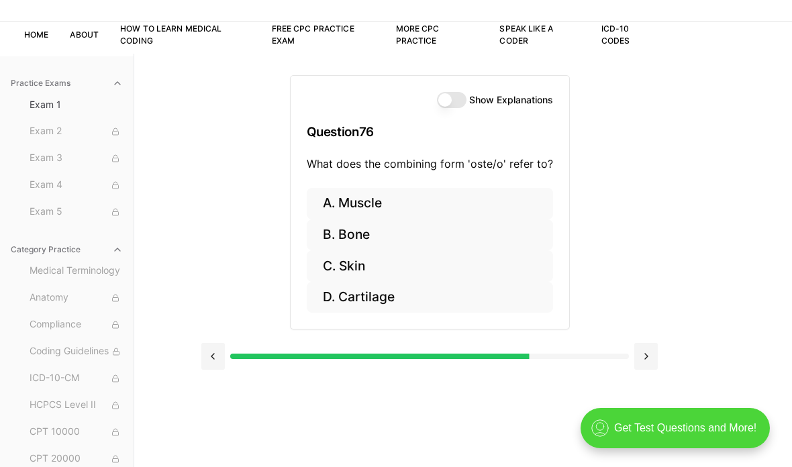
click at [331, 228] on button "B. Bone" at bounding box center [430, 236] width 246 height 32
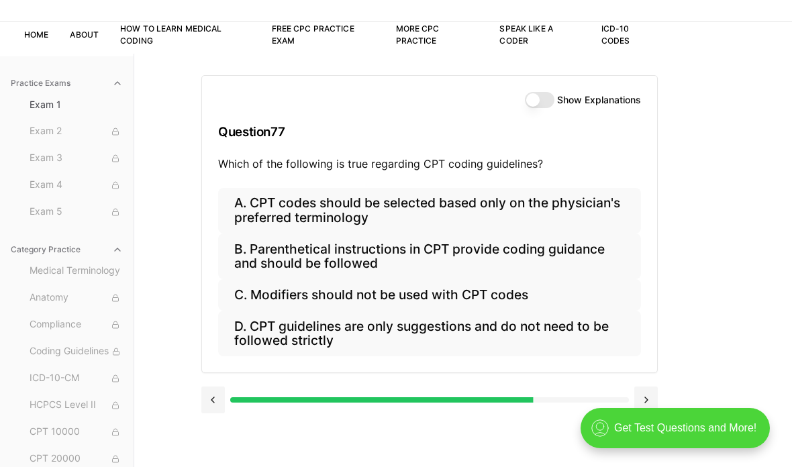
click at [224, 260] on button "B. Parenthetical instructions in CPT provide coding guidance and should be foll…" at bounding box center [429, 257] width 423 height 46
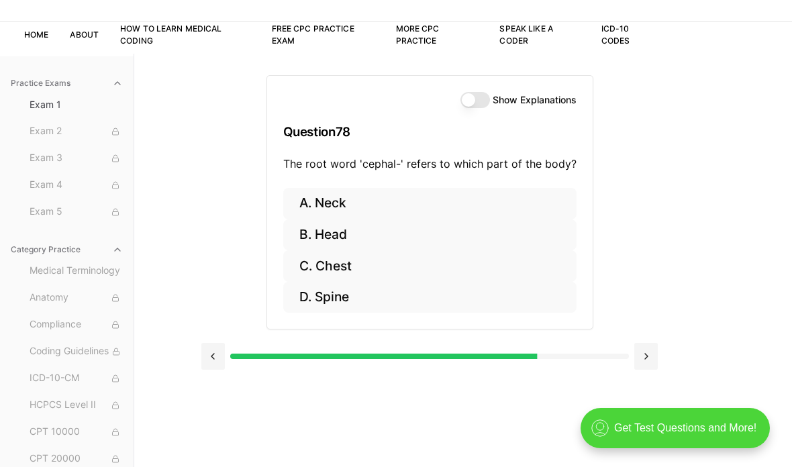
click at [323, 294] on button "D. Spine" at bounding box center [429, 298] width 293 height 32
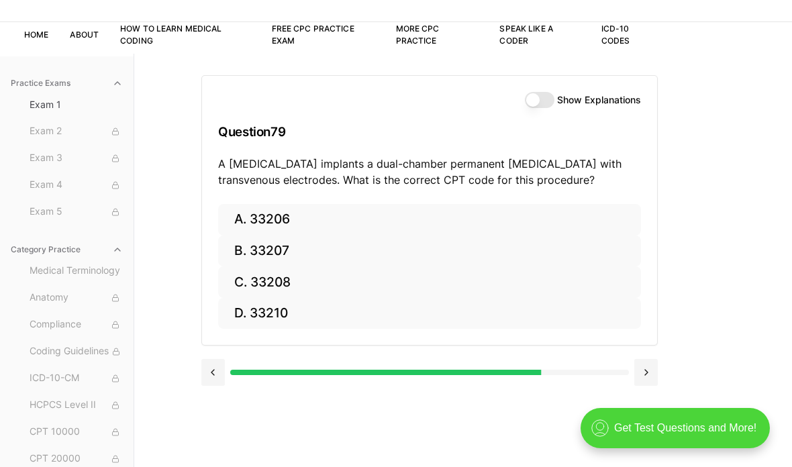
scroll to position [0, 0]
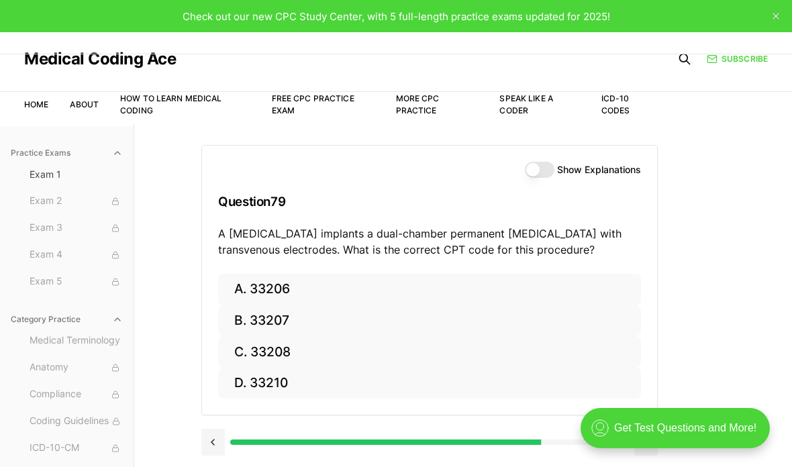
click at [259, 318] on button "B. 33207" at bounding box center [429, 322] width 423 height 32
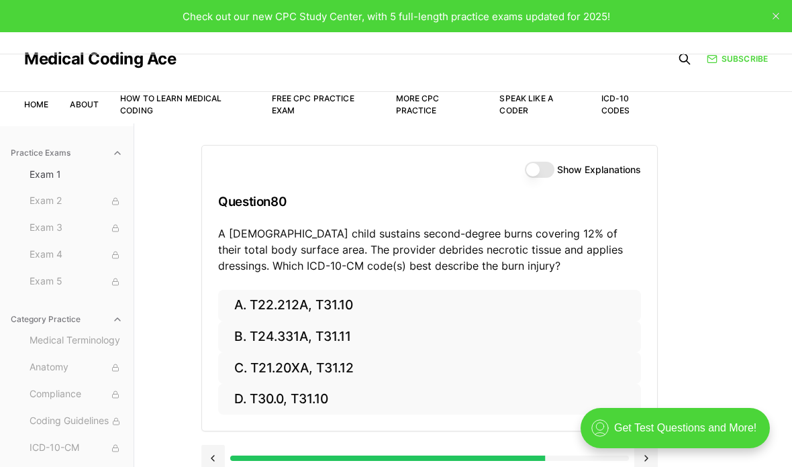
click at [265, 295] on button "A. T22.212A, T31.10" at bounding box center [429, 306] width 423 height 32
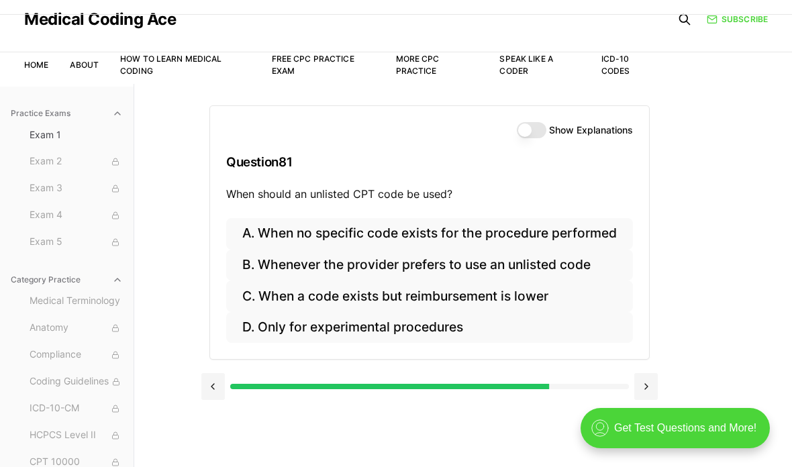
scroll to position [40, 0]
click at [263, 227] on button "A. When no specific code exists for the procedure performed" at bounding box center [429, 234] width 407 height 32
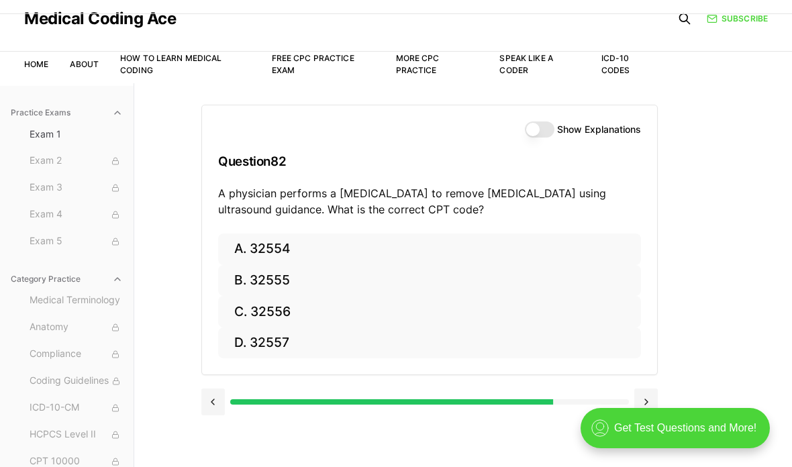
click at [295, 337] on button "D. 32557" at bounding box center [429, 344] width 423 height 32
click at [271, 318] on button "C. 93320" at bounding box center [429, 312] width 423 height 32
click at [277, 255] on button "A. 35301" at bounding box center [429, 250] width 423 height 32
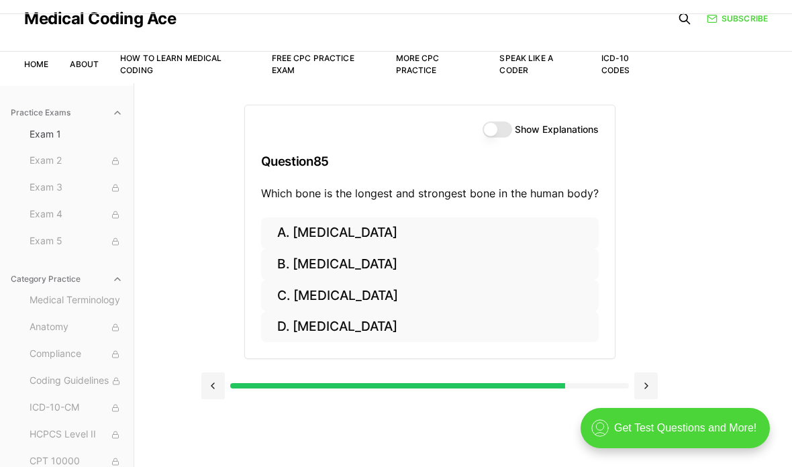
click at [303, 273] on button "B. [MEDICAL_DATA]" at bounding box center [430, 265] width 338 height 32
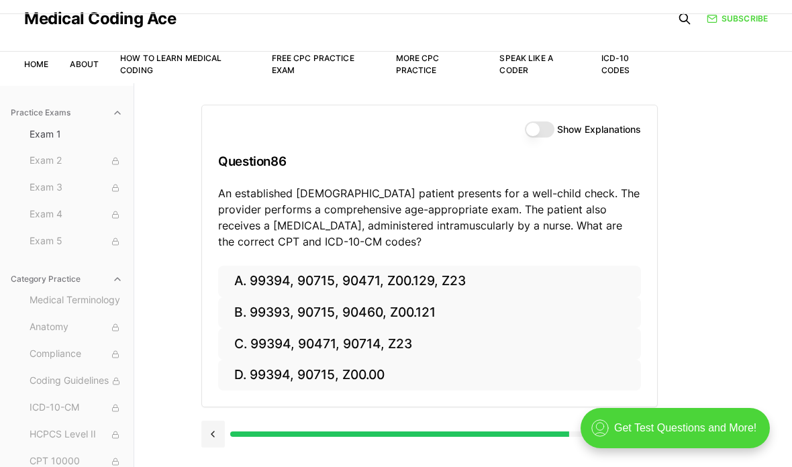
click at [323, 387] on button "D. 99394, 90715, Z00.00" at bounding box center [429, 376] width 423 height 32
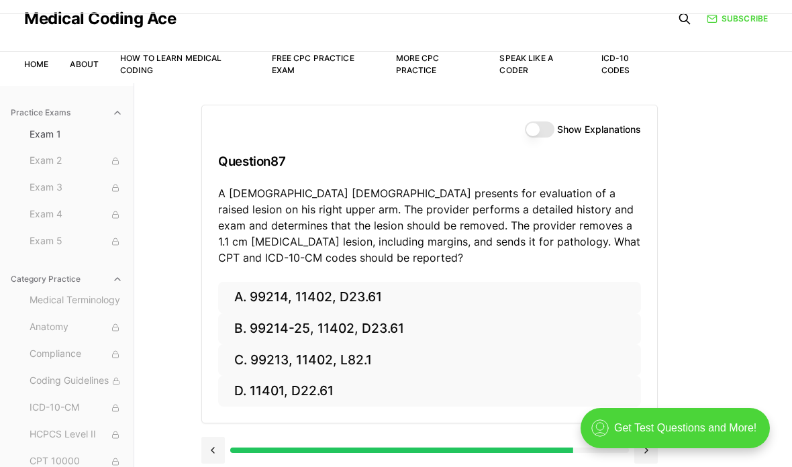
click at [336, 324] on button "B. 99214-25, 11402, D23.61" at bounding box center [429, 330] width 423 height 32
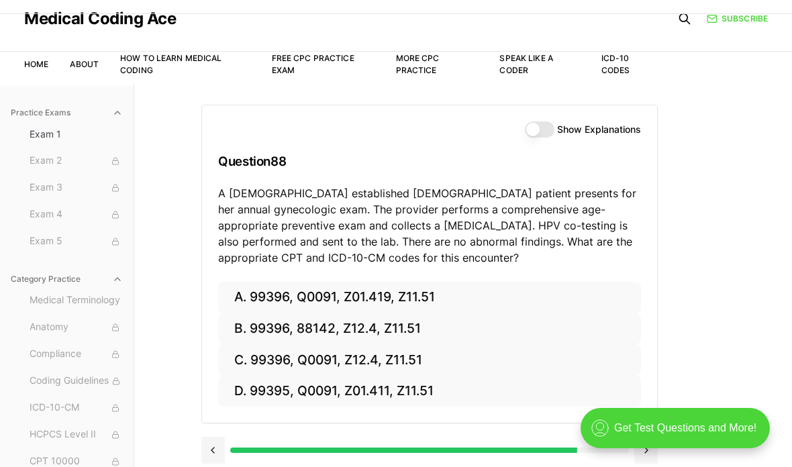
click at [284, 359] on button "C. 99396, Q0091, Z12.4, Z11.51" at bounding box center [429, 361] width 423 height 32
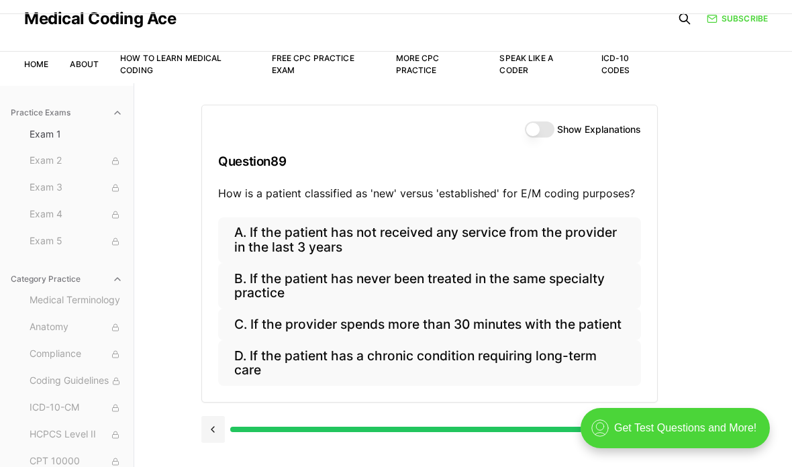
click at [290, 285] on button "B. If the patient has never been treated in the same specialty practice" at bounding box center [429, 286] width 423 height 46
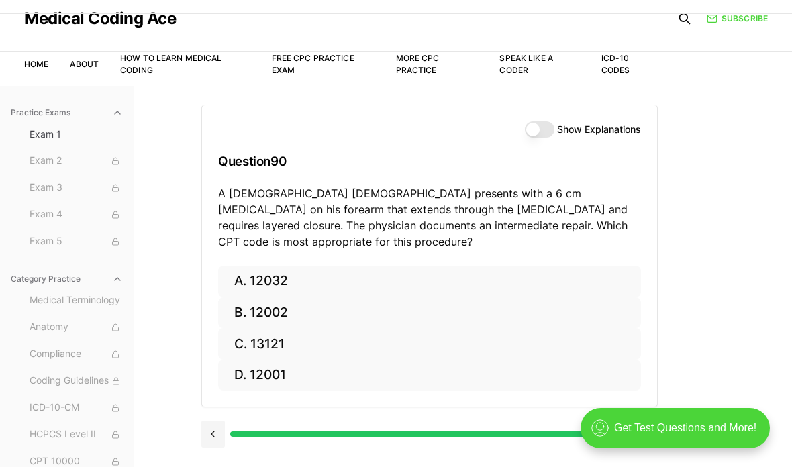
click at [285, 298] on button "B. 12002" at bounding box center [429, 314] width 423 height 32
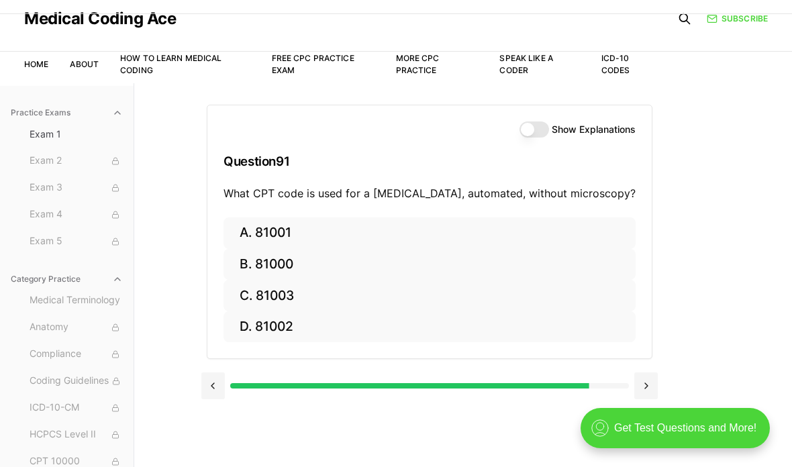
scroll to position [46, 0]
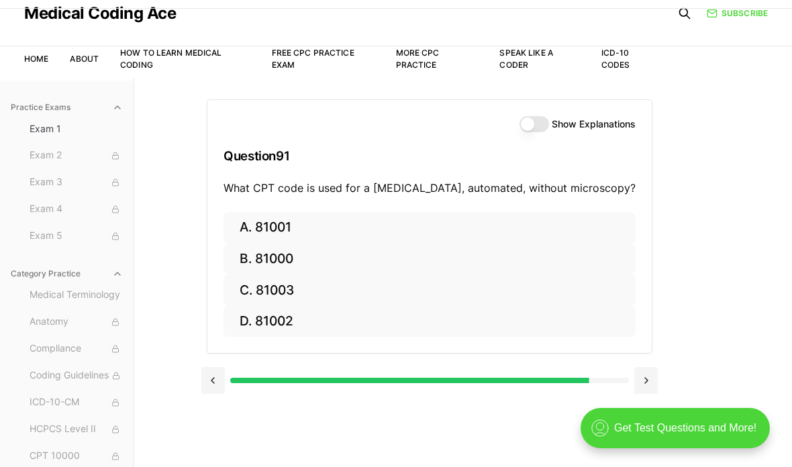
click at [287, 287] on button "C. 81003" at bounding box center [430, 291] width 412 height 32
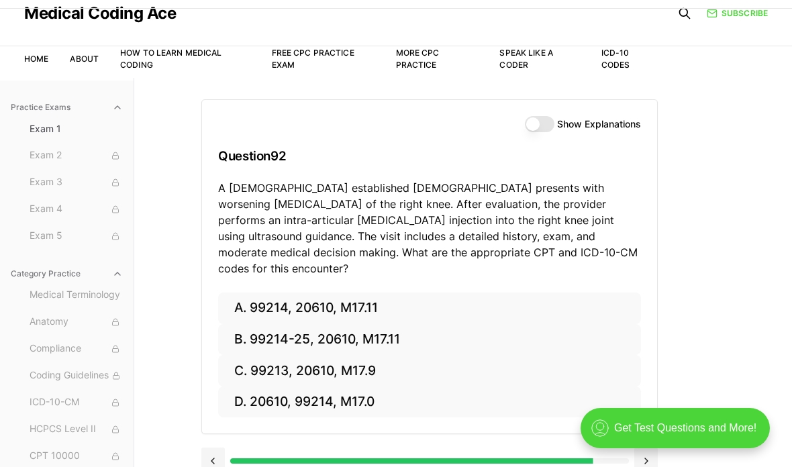
scroll to position [54, 0]
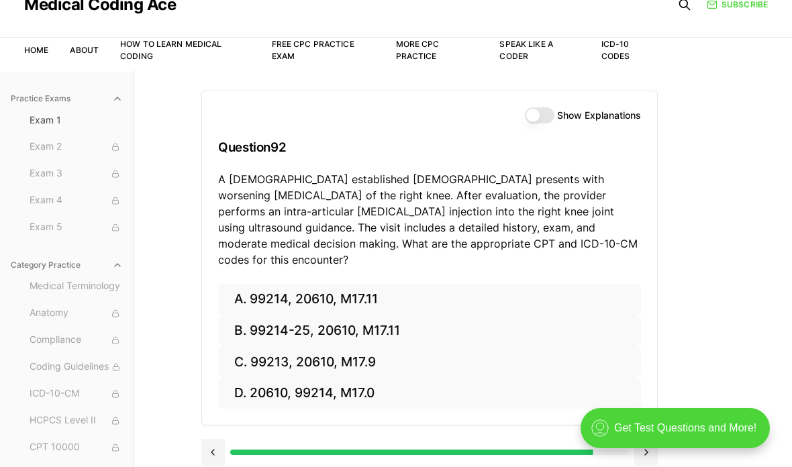
click at [304, 316] on button "B. 99214-25, 20610, M17.11" at bounding box center [429, 332] width 423 height 32
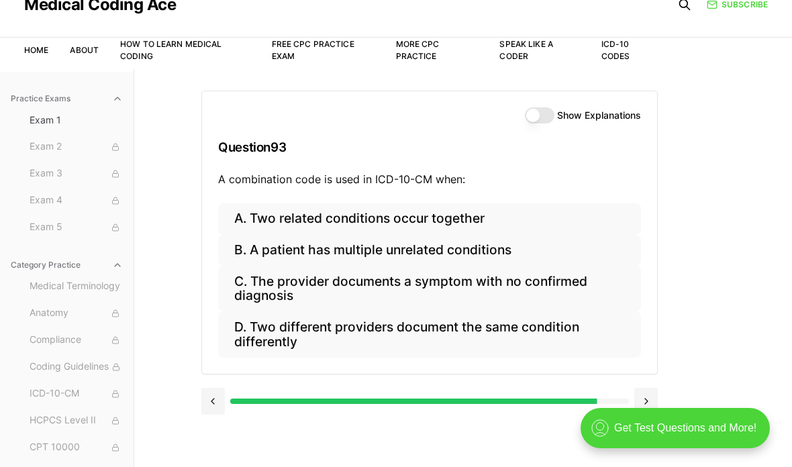
click at [241, 218] on button "A. Two related conditions occur together" at bounding box center [429, 219] width 423 height 32
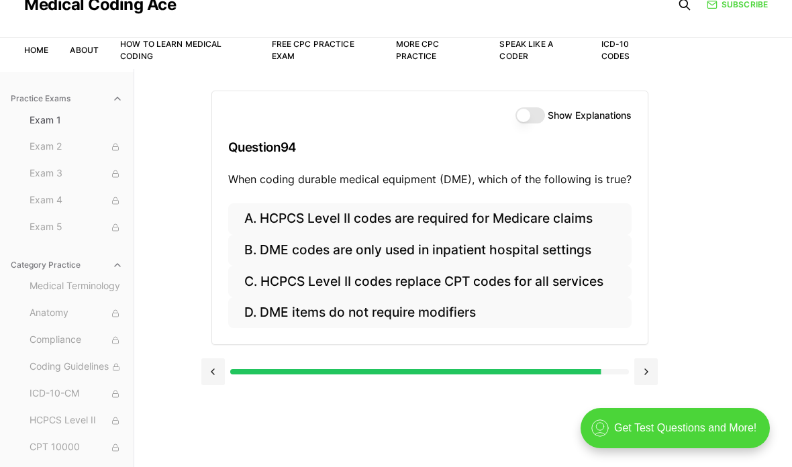
click at [320, 248] on button "B. DME codes are only used in inpatient hospital settings" at bounding box center [430, 251] width 404 height 32
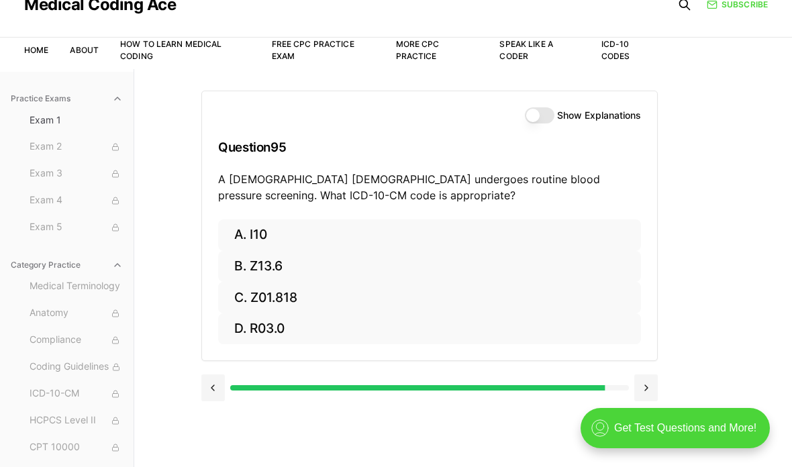
click at [392, 252] on button "B. Z13.6" at bounding box center [429, 267] width 423 height 32
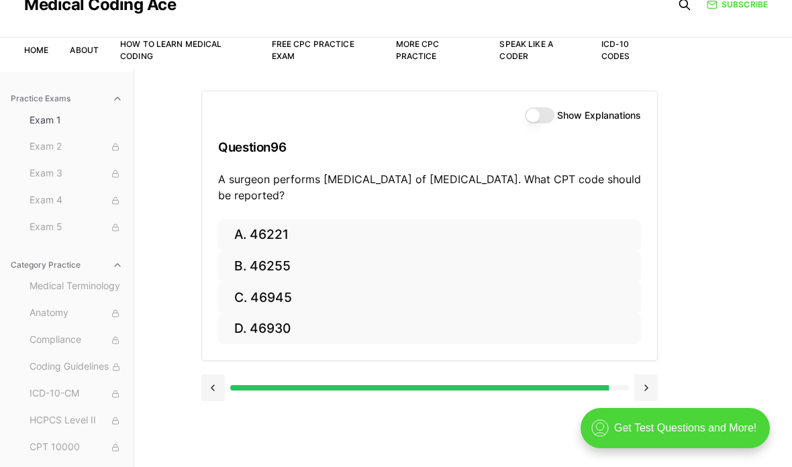
click at [392, 325] on button "D. 46930" at bounding box center [429, 330] width 423 height 32
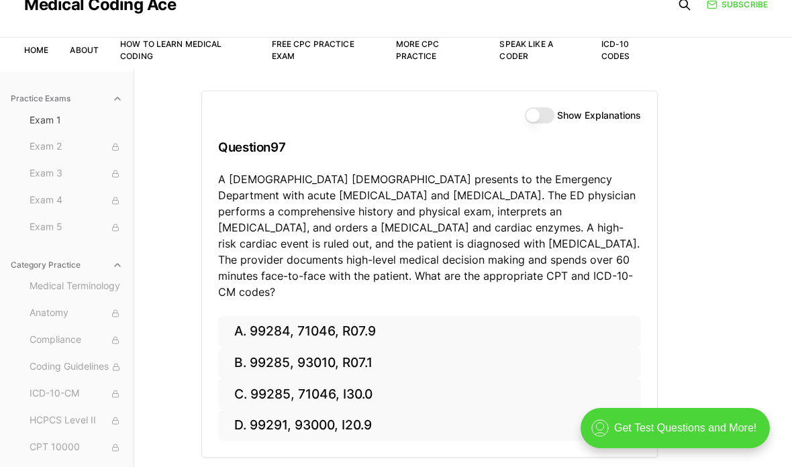
click at [392, 379] on button "C. 99285, 71046, I30.0" at bounding box center [429, 395] width 423 height 32
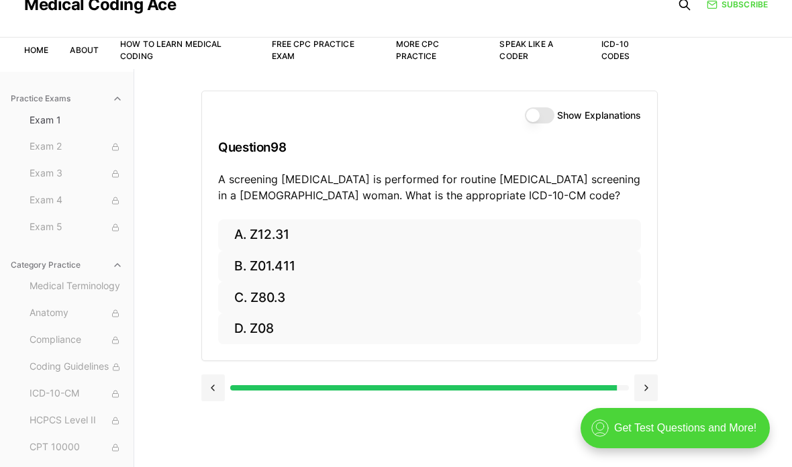
click at [392, 351] on div "A. Z12.31 B. Z01.411 C. Z80.3 D. Z08" at bounding box center [429, 291] width 455 height 142
click at [390, 335] on button "D. Z08" at bounding box center [429, 330] width 423 height 32
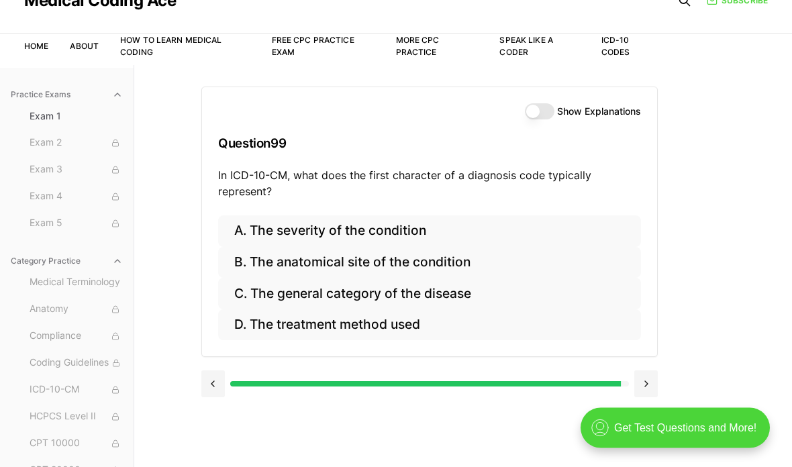
scroll to position [60, 0]
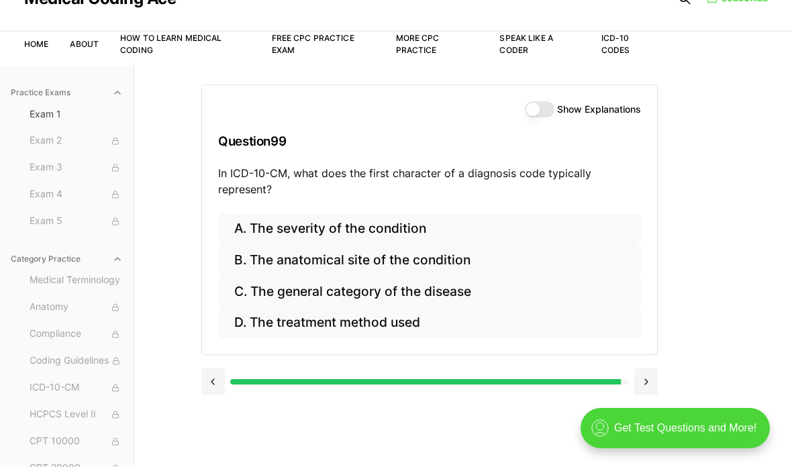
click at [376, 287] on button "C. The general category of the disease" at bounding box center [429, 292] width 423 height 32
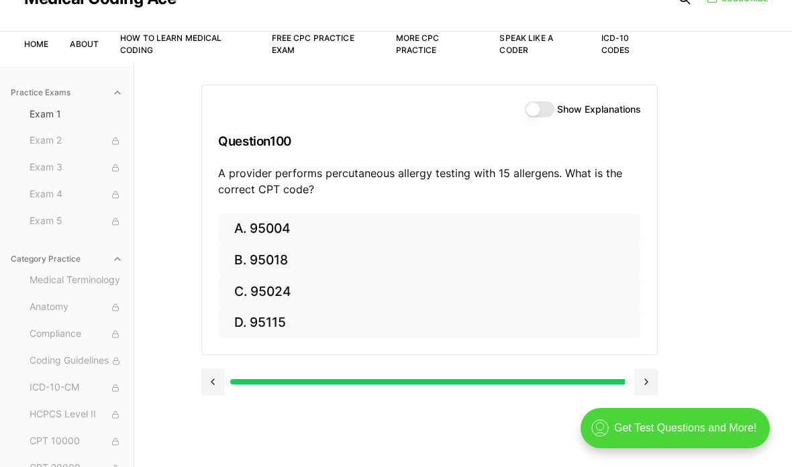
click at [392, 250] on button "B. 95018" at bounding box center [429, 261] width 423 height 32
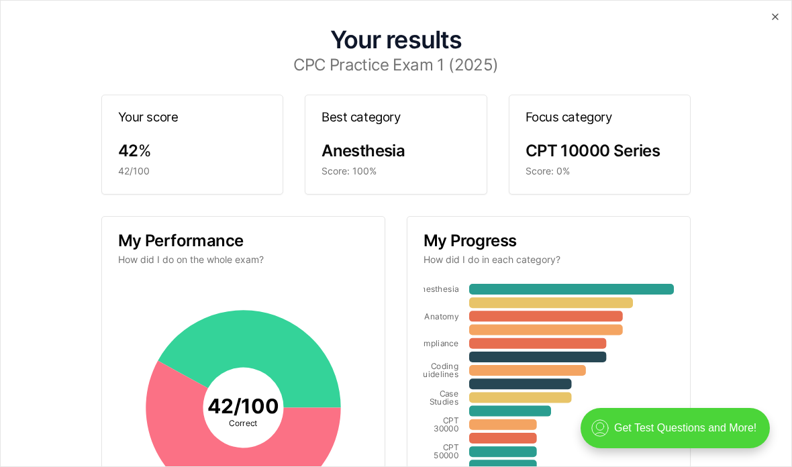
scroll to position [0, 0]
click at [392, 19] on div "Your results CPC Practice Exam 1 (2025) Your score 42 % 42/100 Best category An…" at bounding box center [396, 312] width 759 height 590
click at [392, 24] on div "Your results CPC Practice Exam 1 (2025) Your score 42 % 42/100 Best category An…" at bounding box center [396, 312] width 759 height 590
click at [392, 15] on div "Your results CPC Practice Exam 1 (2025) Your score 42 % 42/100 Best category An…" at bounding box center [396, 233] width 792 height 467
click at [392, 18] on icon "button" at bounding box center [775, 16] width 11 height 11
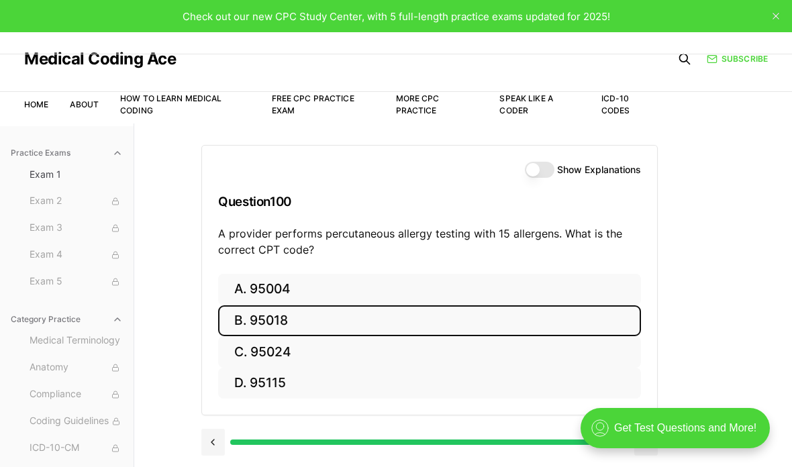
click at [40, 89] on nav "Home About How to Learn Medical Coding Free CPC Practice Exam More CPC Practice…" at bounding box center [340, 105] width 633 height 38
click at [28, 109] on link "Home" at bounding box center [36, 104] width 24 height 10
